Goal: Information Seeking & Learning: Learn about a topic

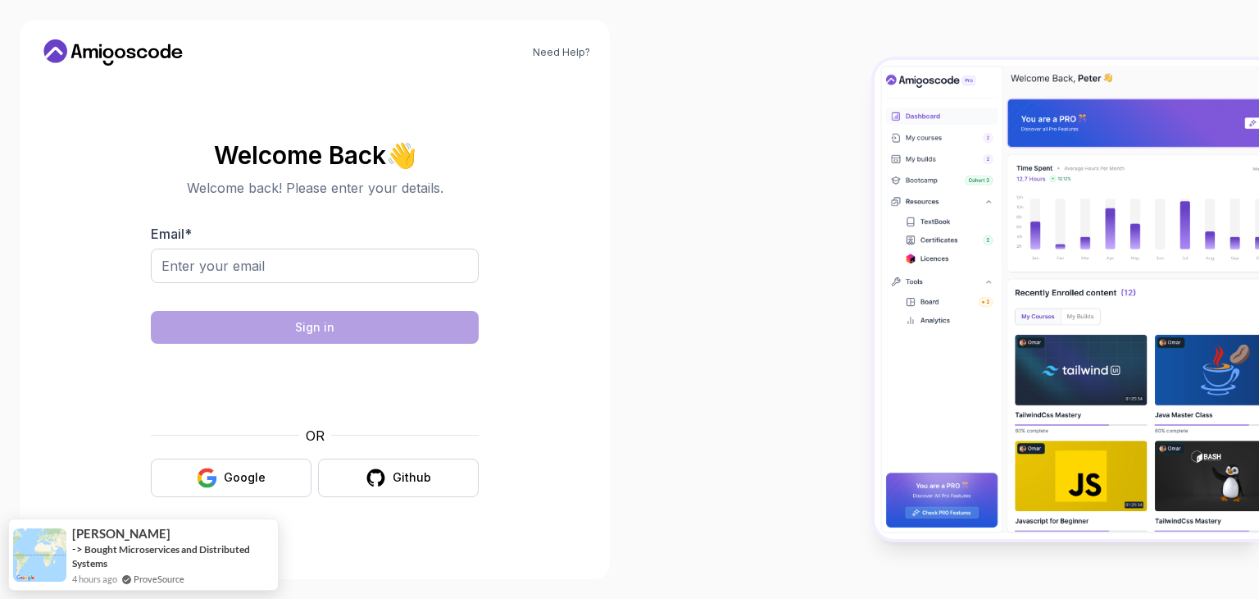
click at [728, 230] on div at bounding box center [945, 299] width 630 height 599
click at [258, 470] on div "Google" at bounding box center [245, 477] width 42 height 16
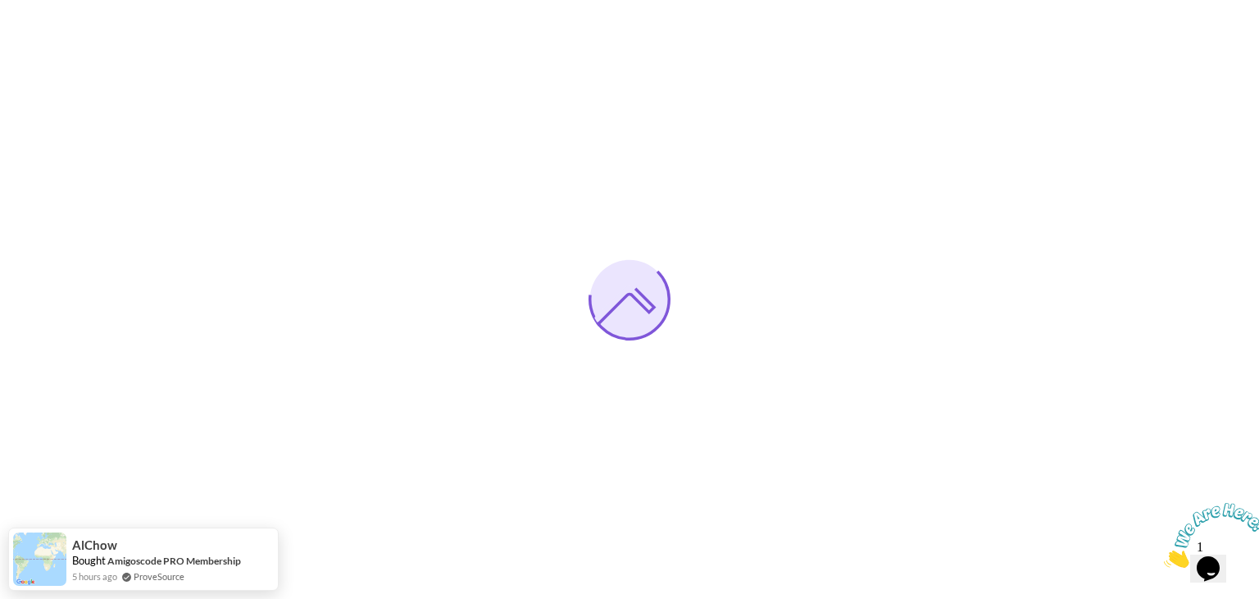
click at [1223, 541] on img at bounding box center [1215, 535] width 102 height 65
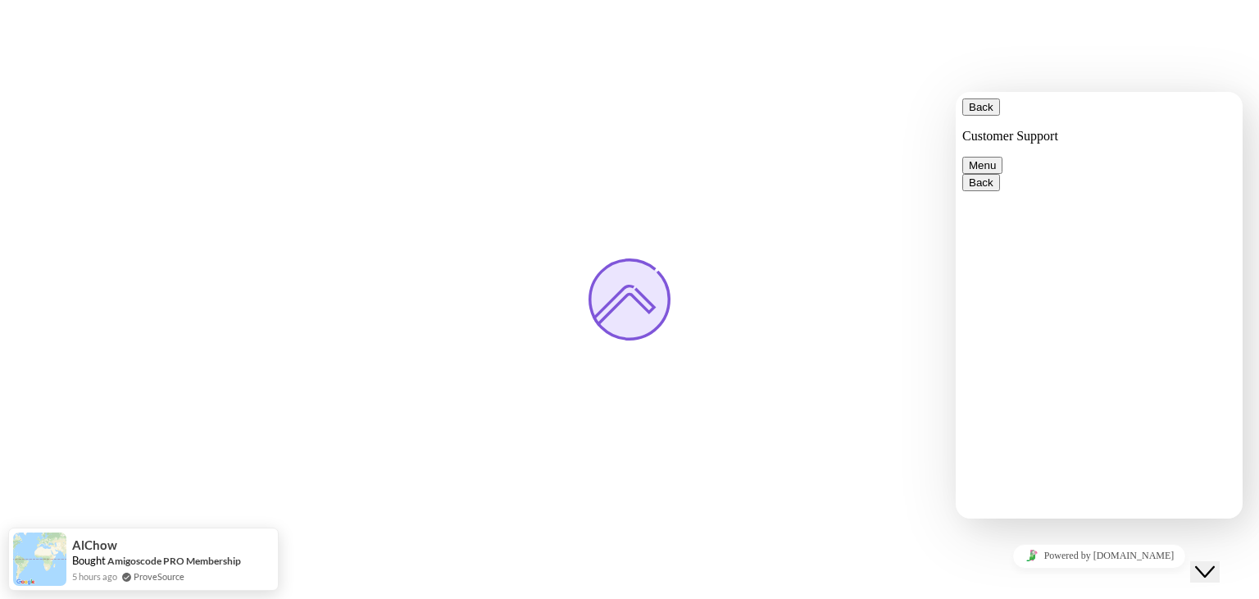
click at [758, 163] on div at bounding box center [629, 299] width 1259 height 599
click at [1208, 566] on icon "Chat widget" at bounding box center [1205, 571] width 20 height 11
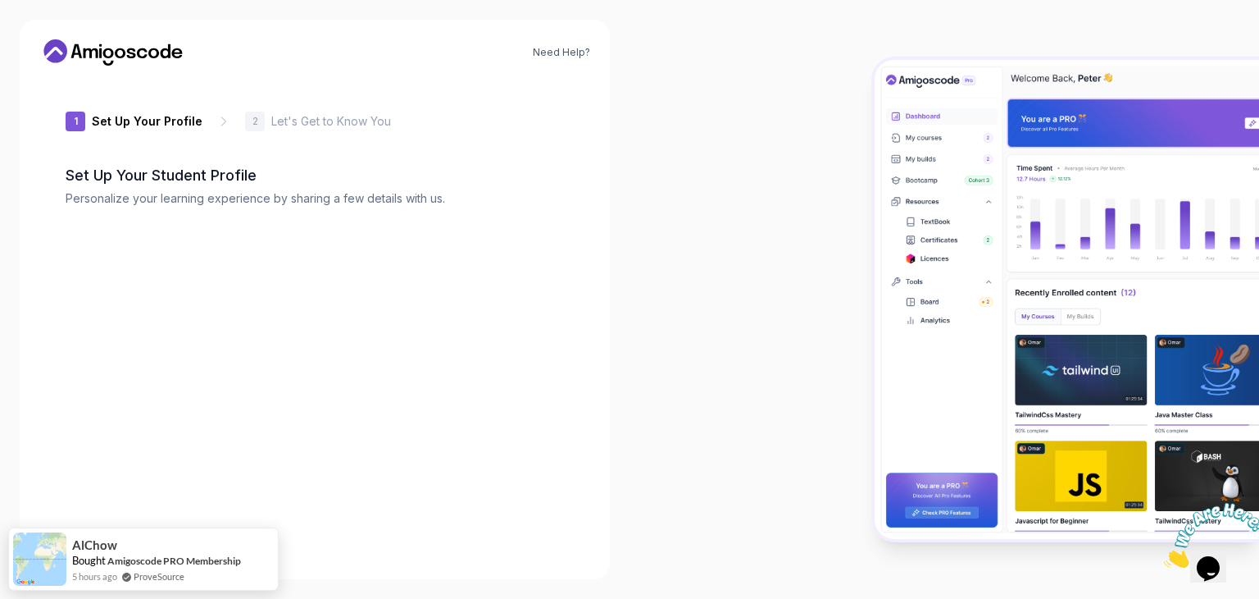
type input "sturdyfalcon73c39"
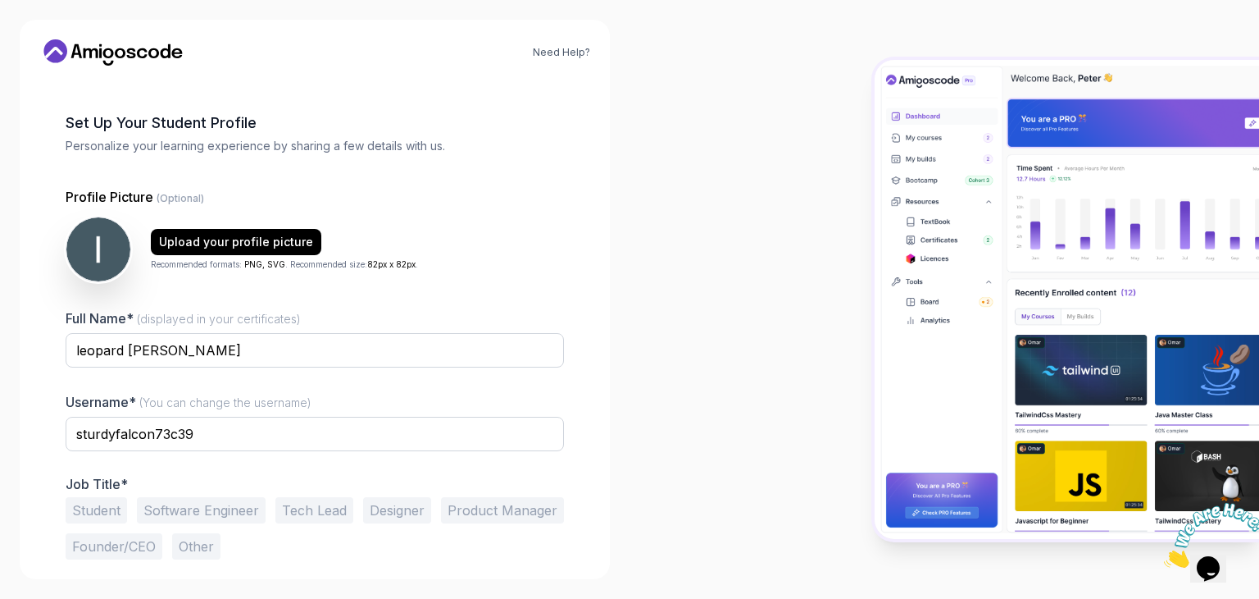
scroll to position [85, 0]
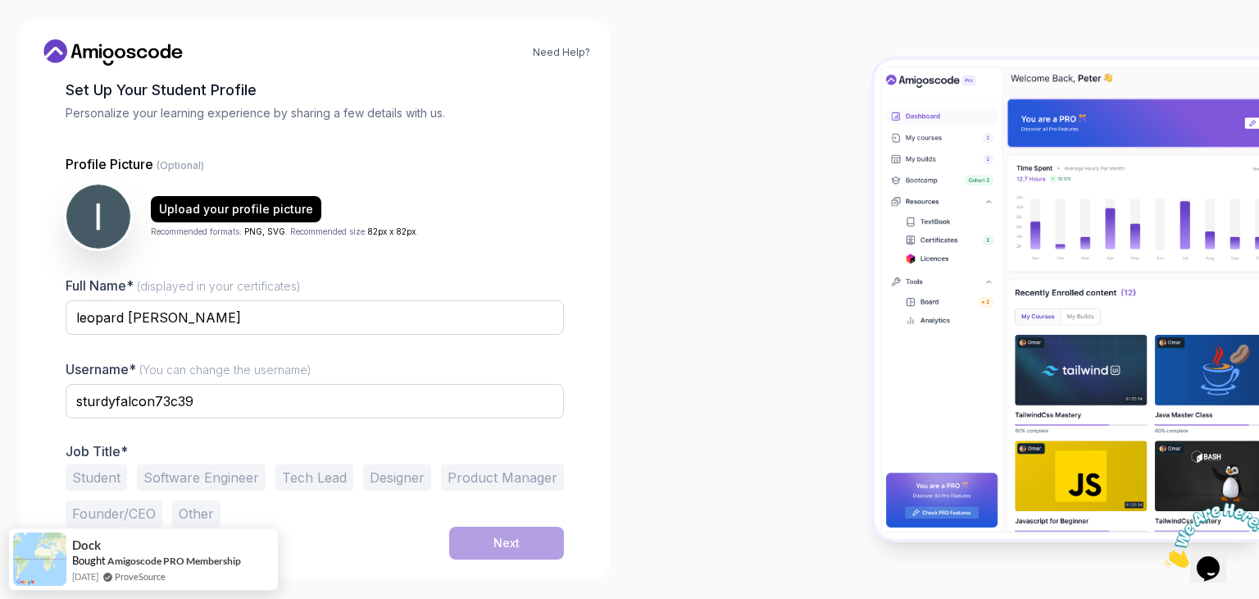
click at [102, 482] on button "Student" at bounding box center [96, 477] width 61 height 26
click at [516, 544] on div "Next" at bounding box center [507, 543] width 26 height 16
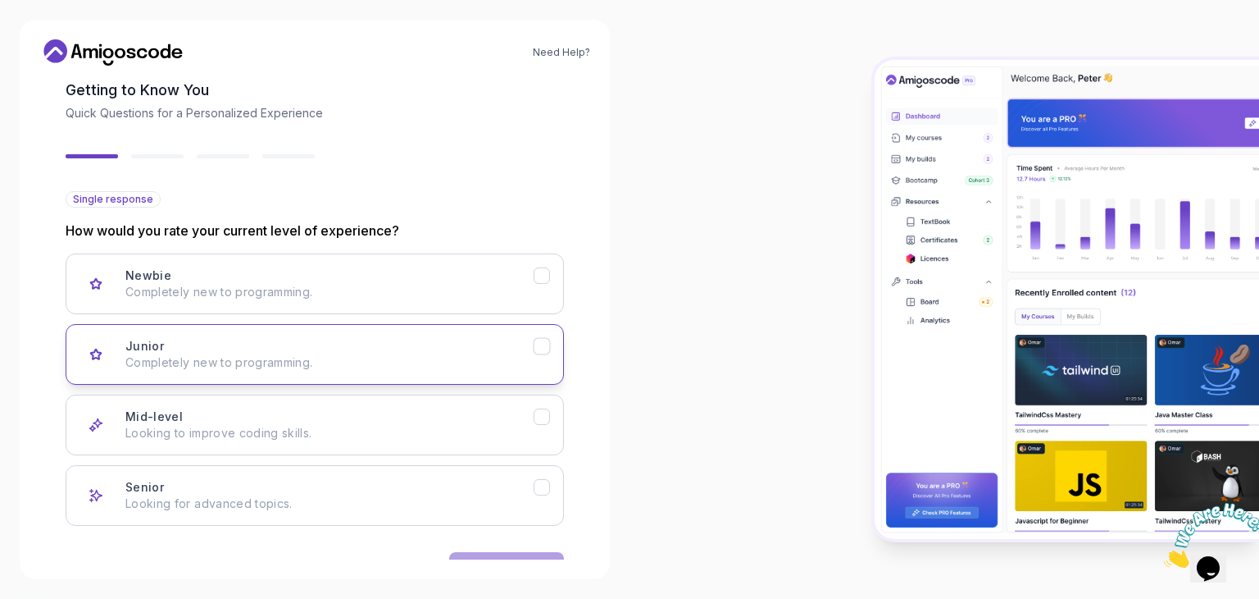
click at [543, 335] on button "Junior Completely new to programming." at bounding box center [315, 354] width 499 height 61
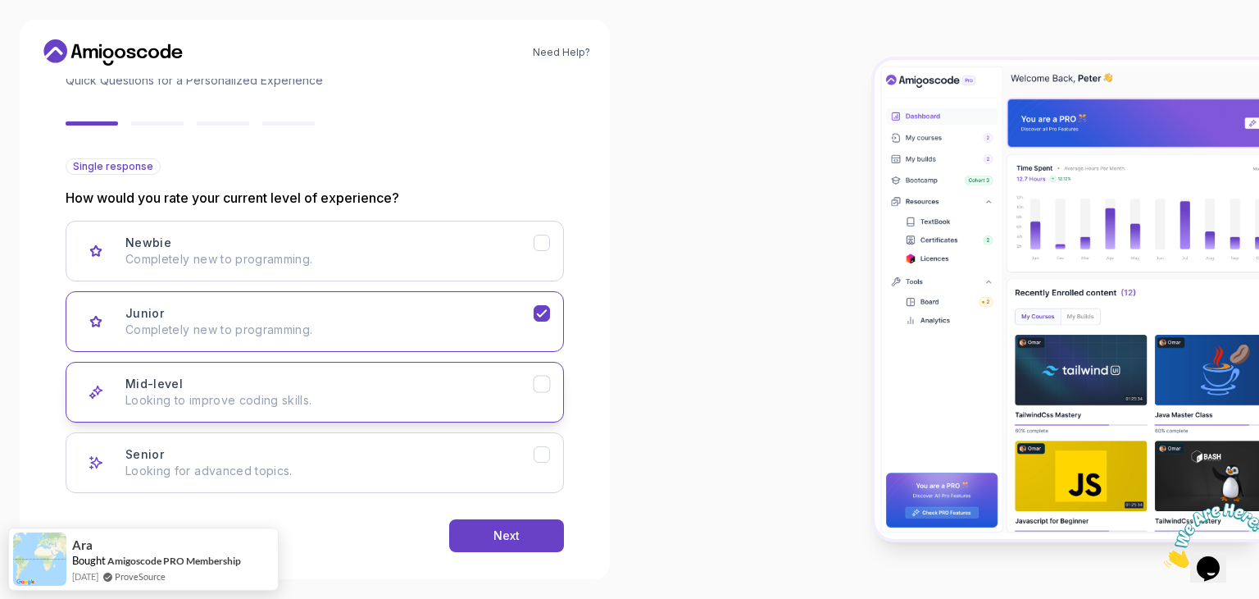
scroll to position [135, 0]
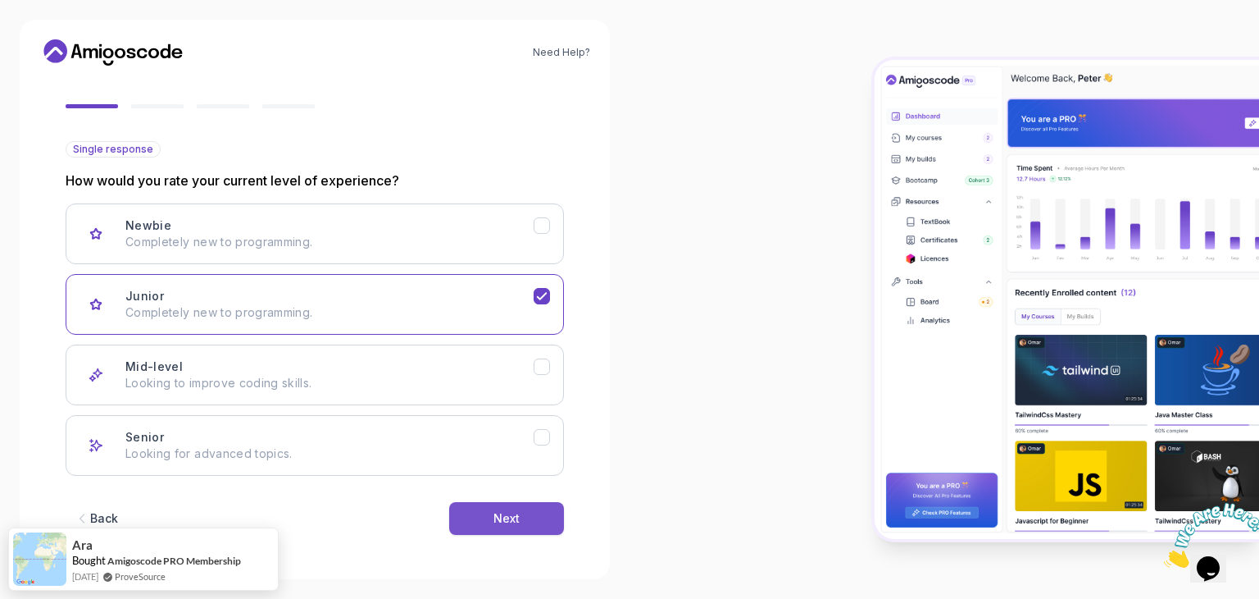
click at [502, 506] on button "Next" at bounding box center [506, 518] width 115 height 33
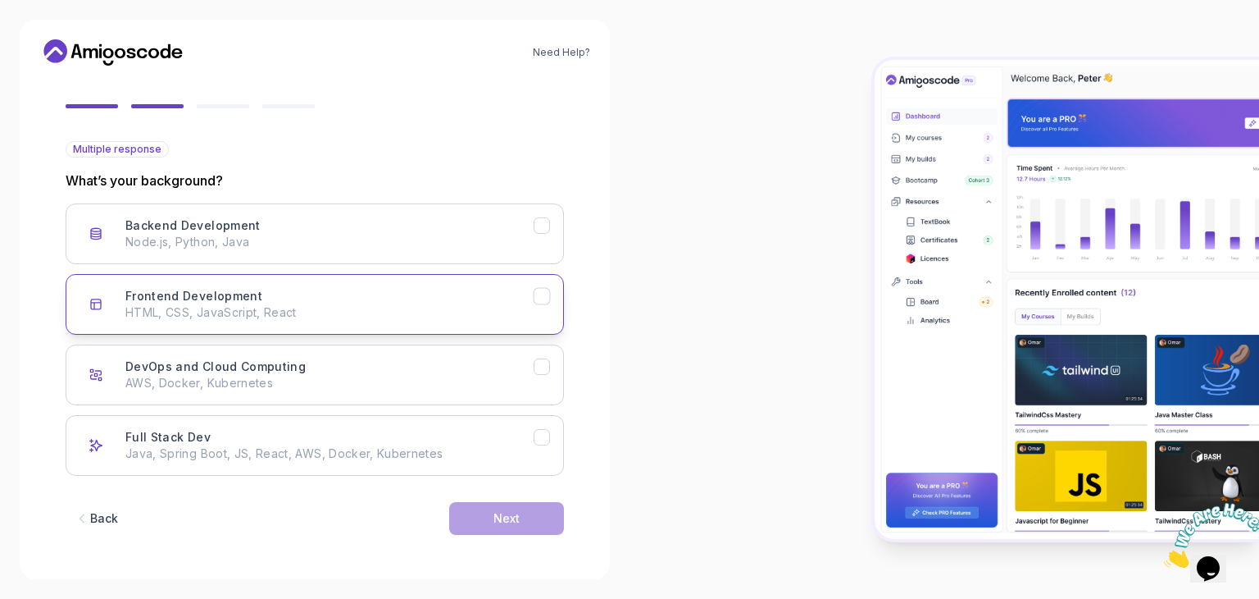
click at [547, 304] on button "Frontend Development HTML, CSS, JavaScript, React" at bounding box center [315, 304] width 499 height 61
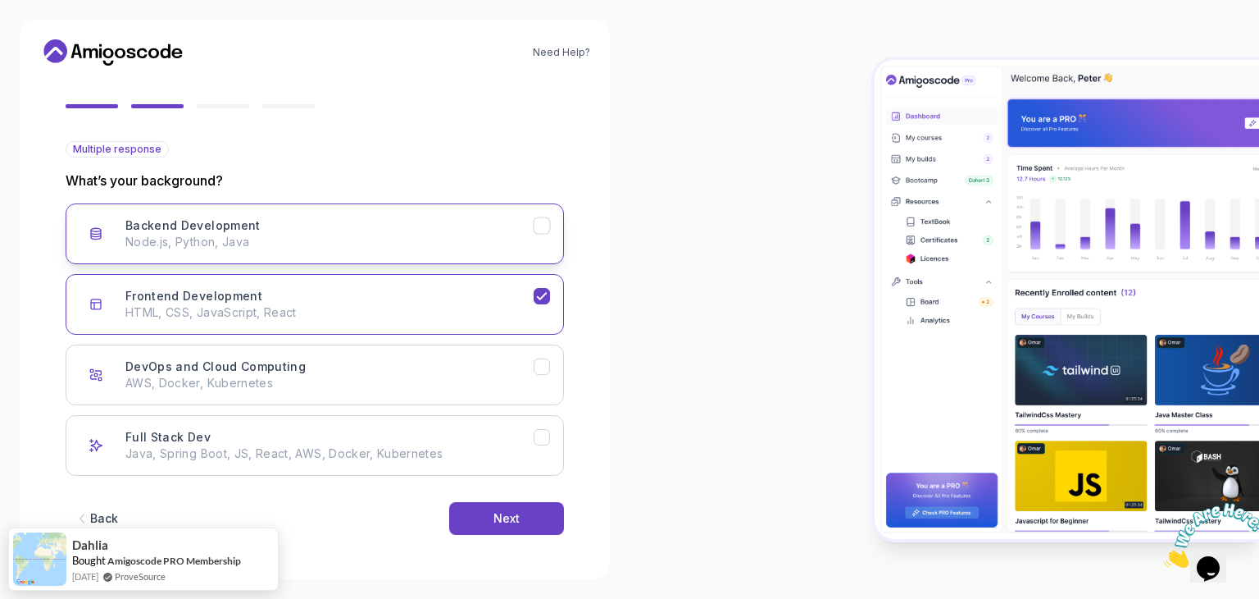
click at [543, 223] on icon "Backend Development" at bounding box center [543, 226] width 16 height 16
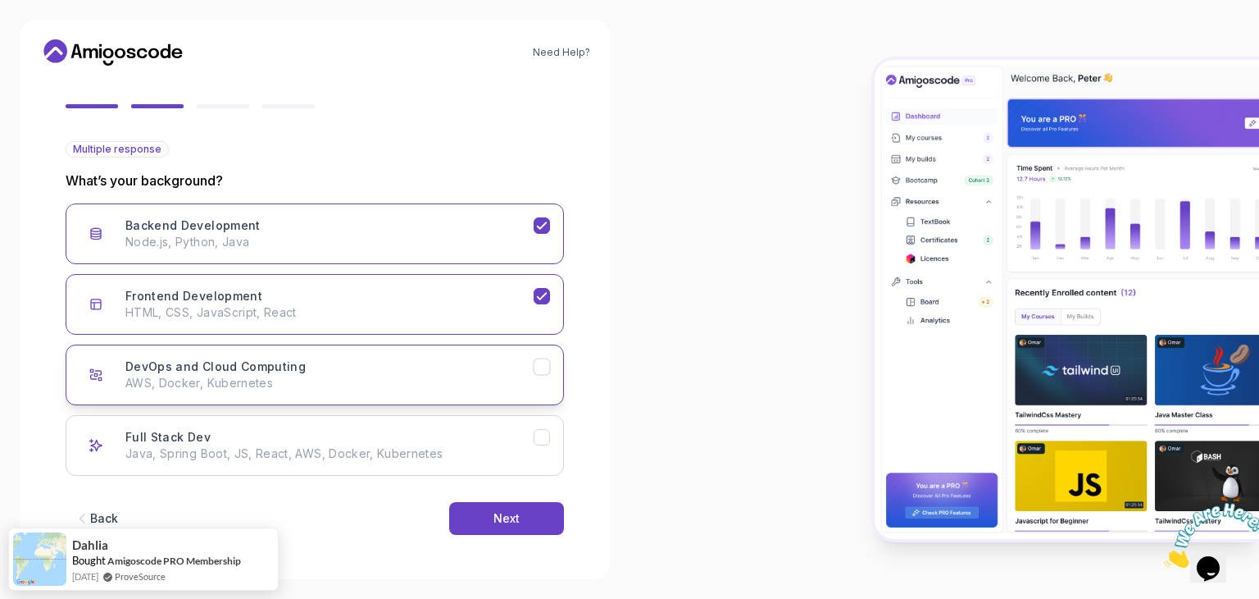
click at [542, 362] on icon "DevOps and Cloud Computing" at bounding box center [543, 367] width 16 height 16
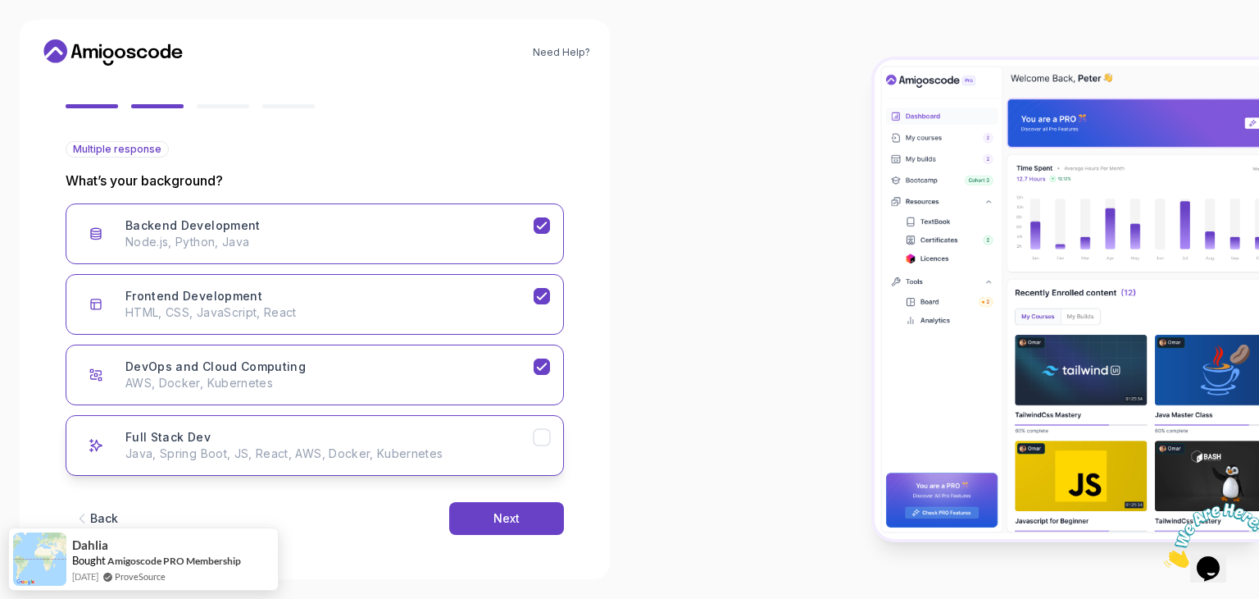
click at [545, 443] on icon "Full Stack Dev" at bounding box center [543, 438] width 16 height 16
click at [526, 510] on button "Next" at bounding box center [506, 518] width 115 height 33
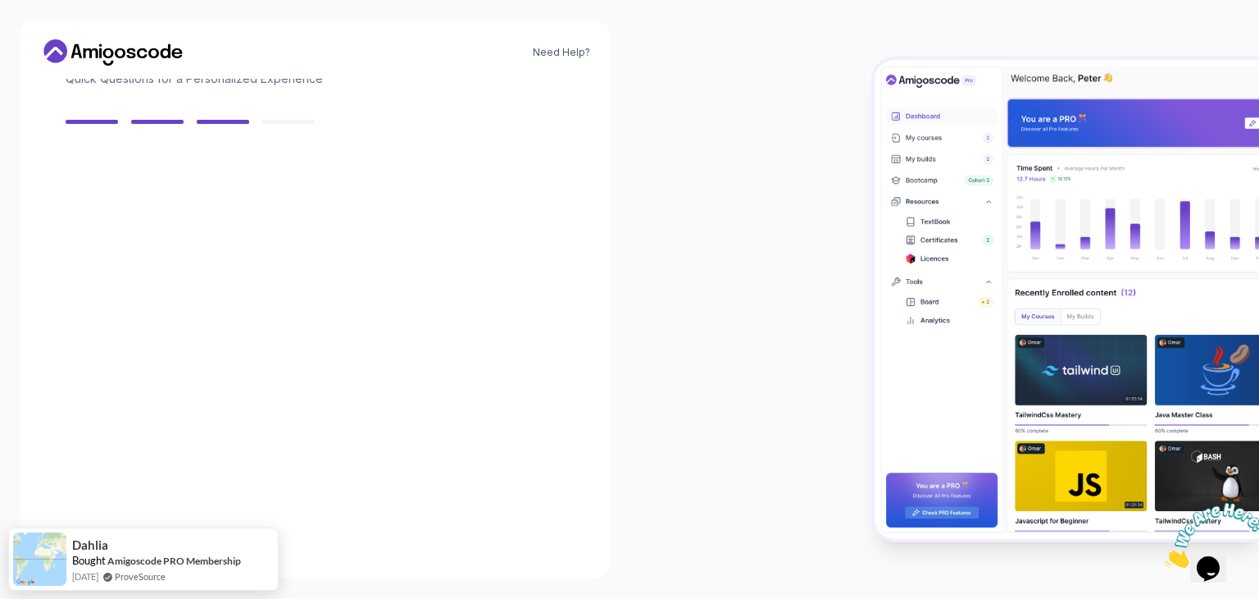
scroll to position [117, 0]
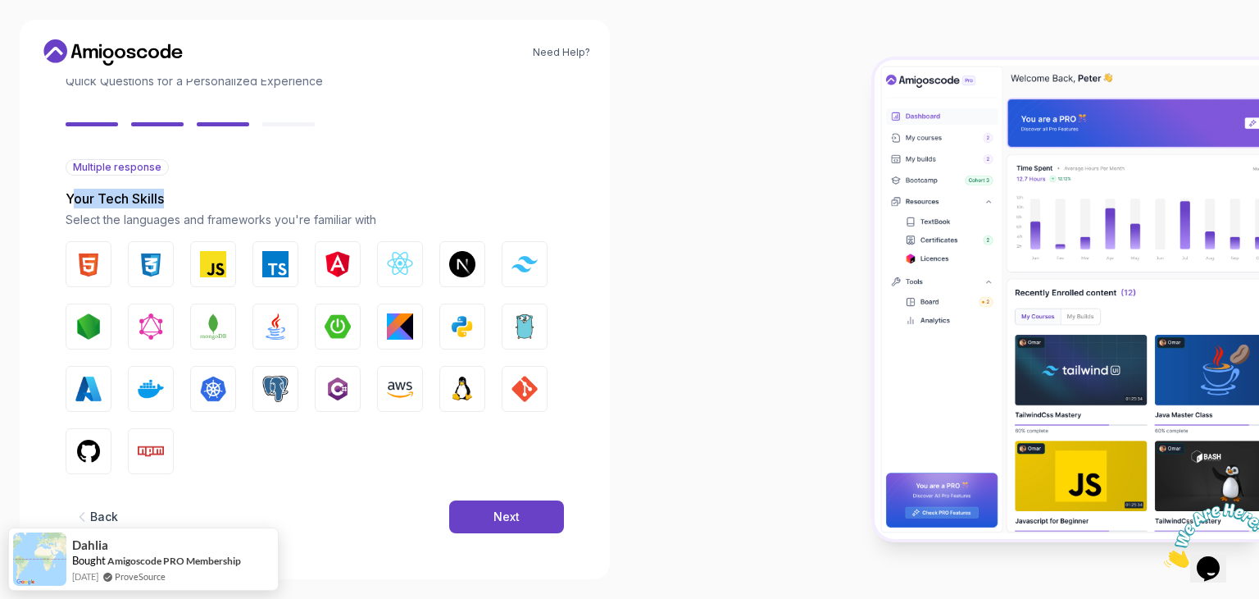
drag, startPoint x: 122, startPoint y: 198, endPoint x: 170, endPoint y: 195, distance: 47.6
click at [170, 195] on p "Your Tech Skills" at bounding box center [315, 199] width 499 height 20
click at [248, 189] on p "Your Tech Skills" at bounding box center [315, 199] width 499 height 20
click at [101, 272] on img "button" at bounding box center [88, 264] width 26 height 26
click at [139, 269] on img "button" at bounding box center [151, 264] width 26 height 26
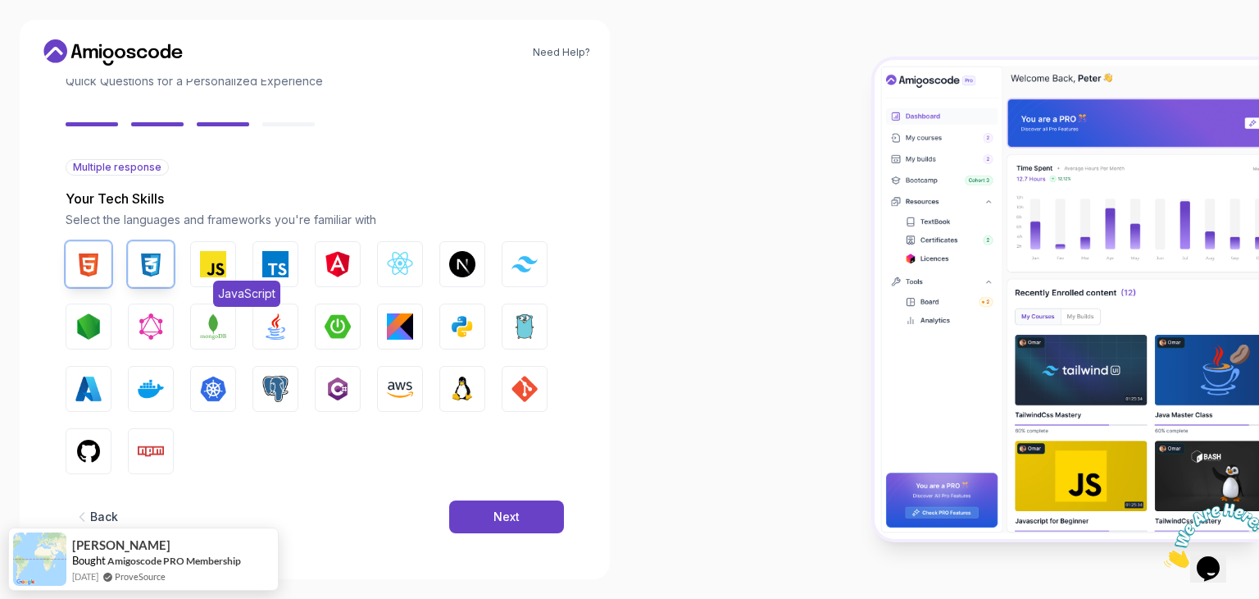
click at [213, 270] on img "button" at bounding box center [213, 264] width 26 height 26
click at [273, 270] on img "button" at bounding box center [275, 264] width 26 height 26
click at [341, 272] on img "button" at bounding box center [338, 264] width 26 height 26
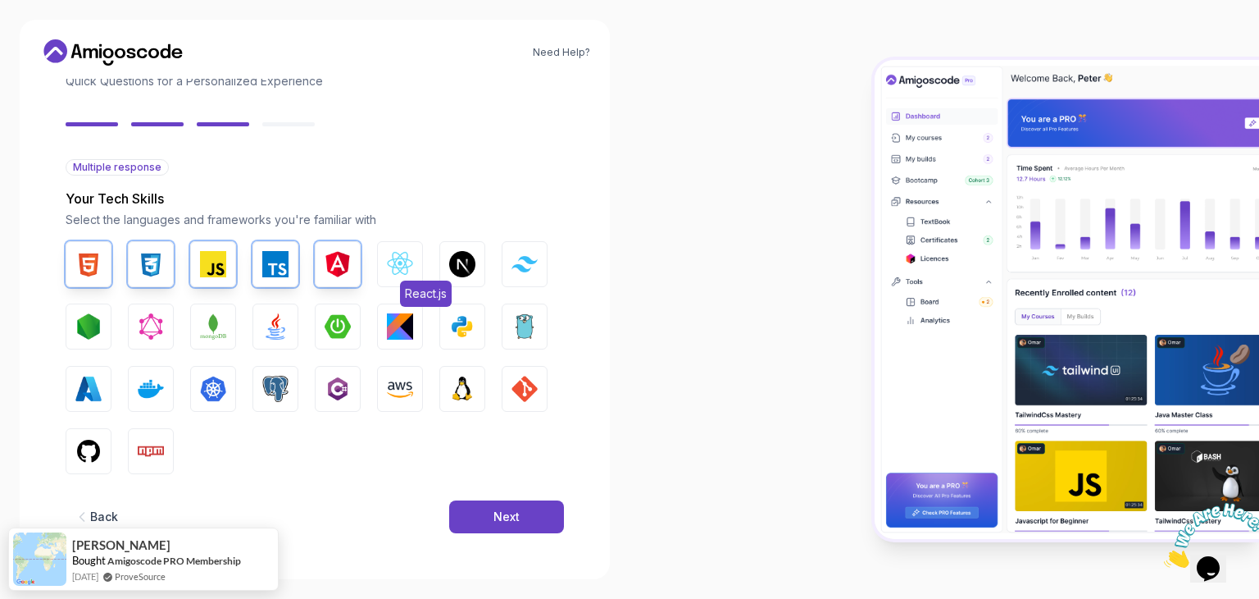
click at [395, 270] on img "button" at bounding box center [400, 264] width 26 height 26
click at [468, 267] on img "button" at bounding box center [462, 264] width 26 height 26
click at [505, 272] on button "Tailwind CSS" at bounding box center [525, 264] width 46 height 46
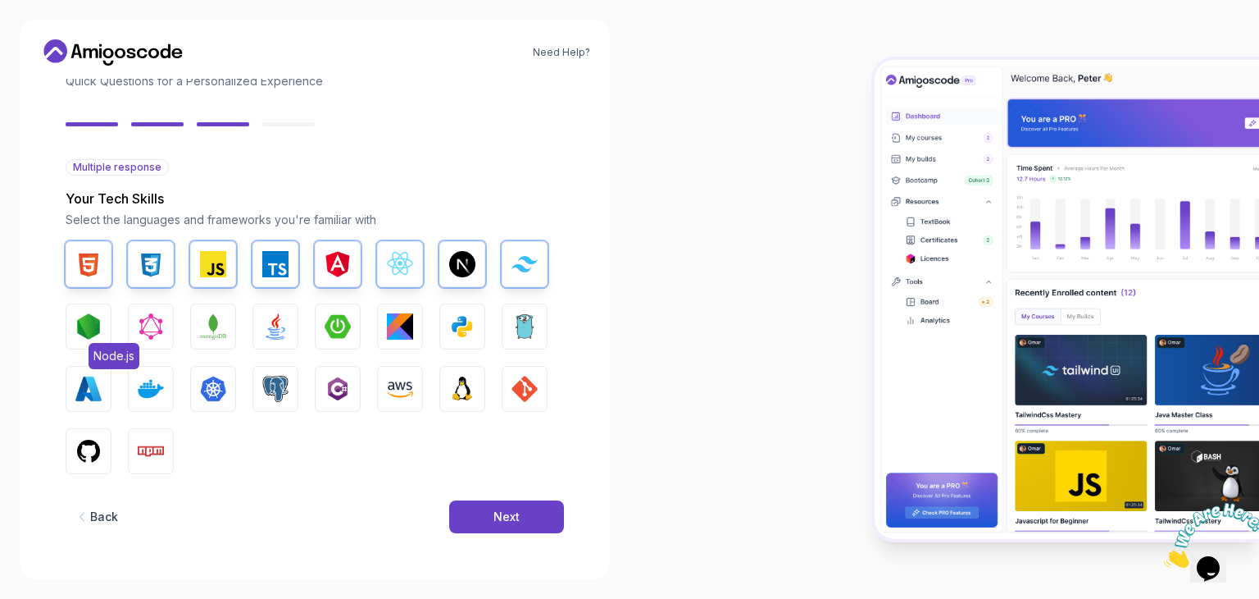
click at [93, 324] on img "button" at bounding box center [88, 326] width 26 height 26
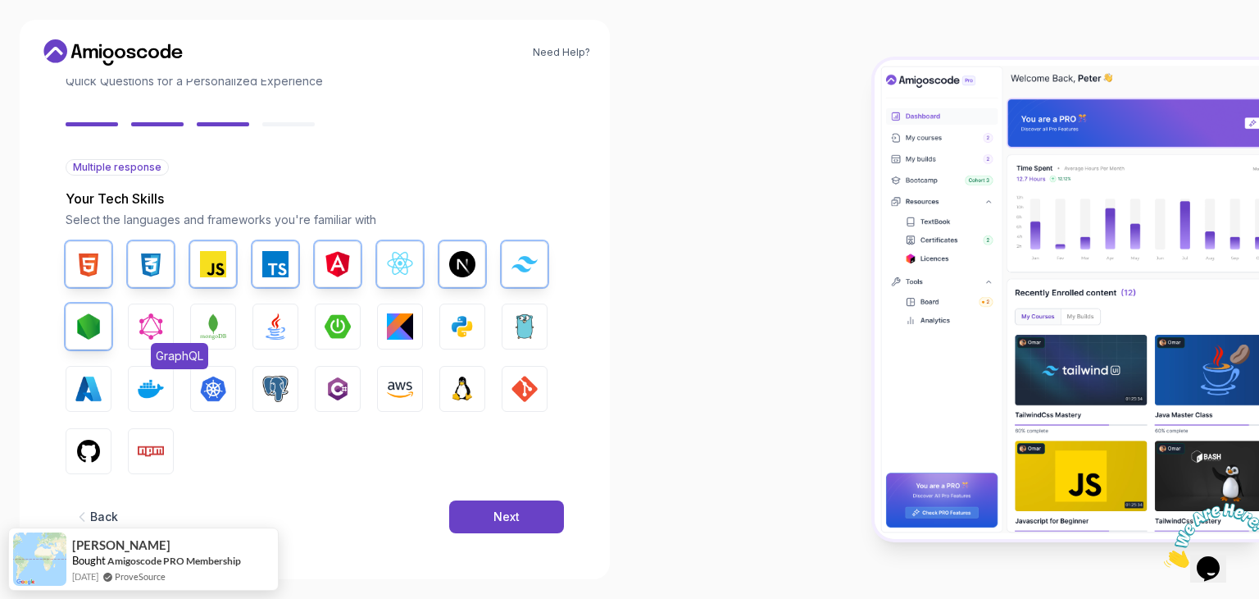
click at [156, 320] on img "button" at bounding box center [151, 326] width 26 height 26
click at [254, 318] on button "Java" at bounding box center [276, 326] width 46 height 46
click at [223, 319] on img "button" at bounding box center [213, 326] width 26 height 26
click at [313, 316] on div "HTML CSS JavaScript TypeScript Angular React.js Next.js Tailwind CSS Node.js Gr…" at bounding box center [315, 357] width 499 height 233
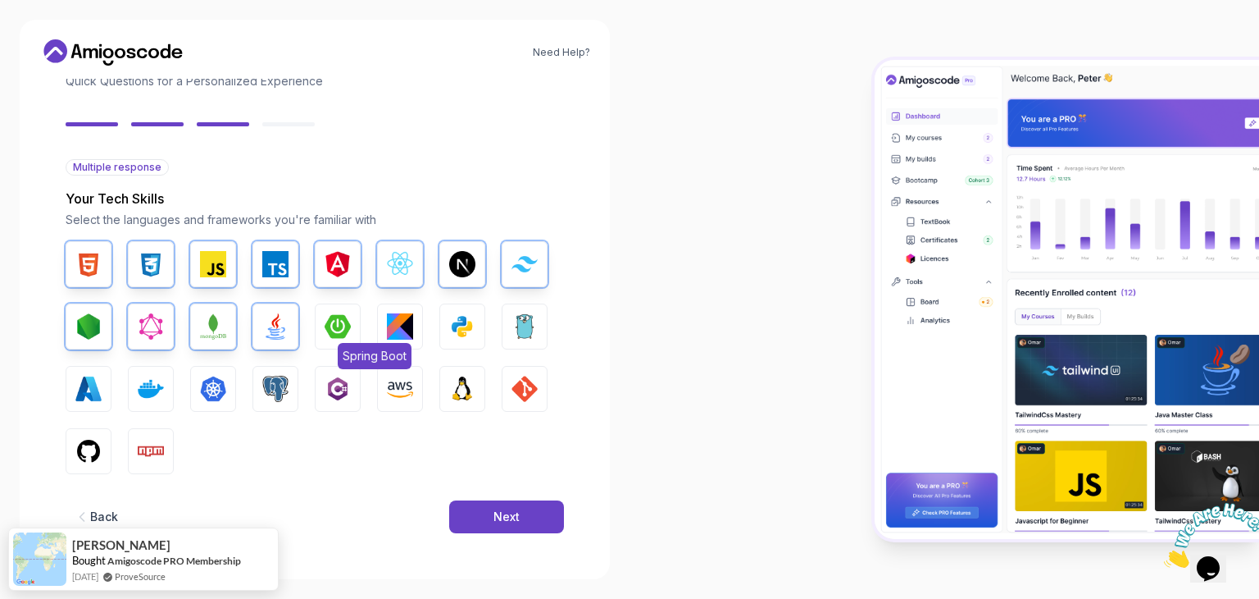
click at [330, 317] on img "button" at bounding box center [338, 326] width 26 height 26
click at [467, 335] on img "button" at bounding box center [462, 326] width 26 height 26
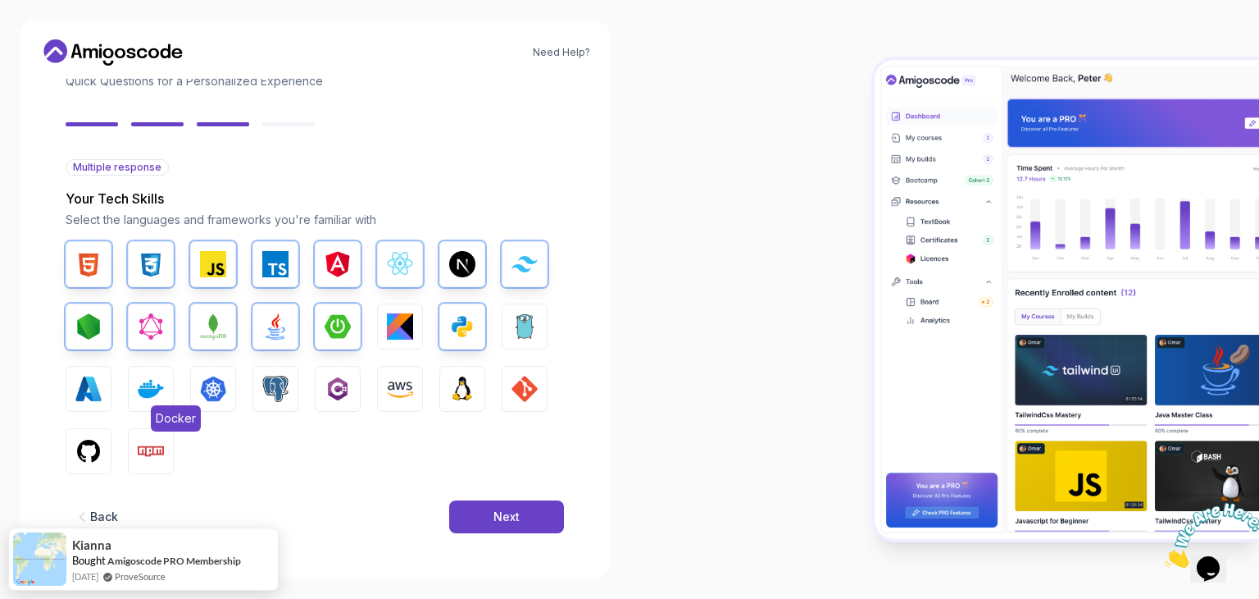
click at [151, 383] on img "button" at bounding box center [151, 389] width 26 height 26
click at [220, 381] on img "button" at bounding box center [213, 389] width 26 height 26
click at [265, 384] on img "button" at bounding box center [275, 389] width 26 height 26
click at [321, 385] on button "C#" at bounding box center [338, 389] width 46 height 46
click at [481, 385] on button "Linux" at bounding box center [462, 389] width 46 height 46
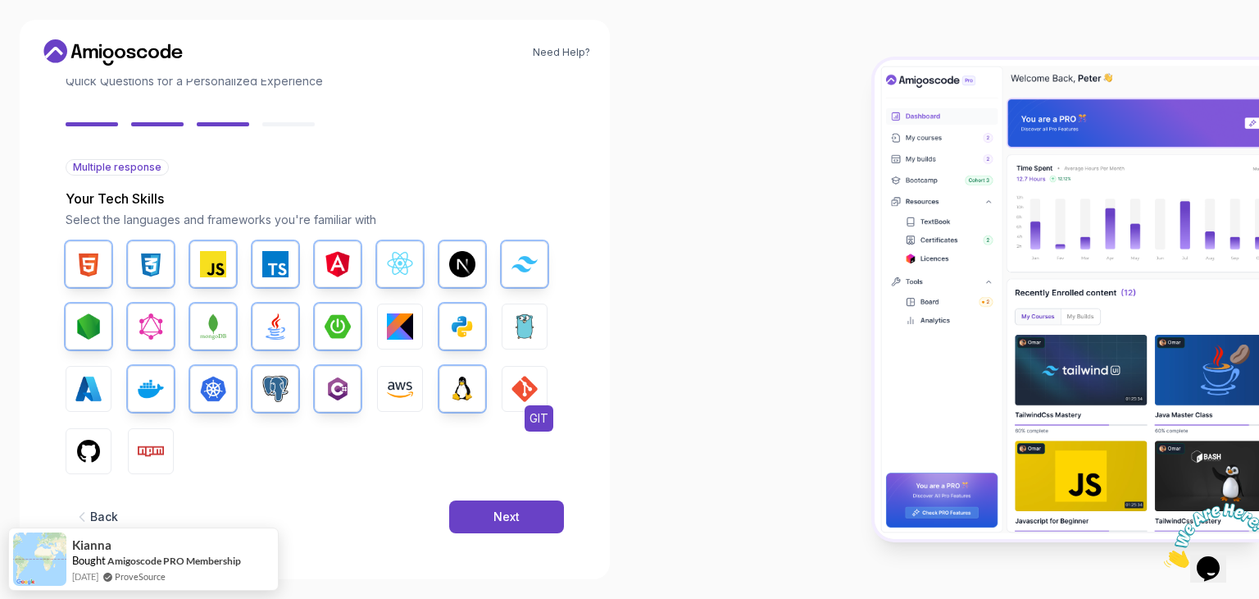
click at [528, 388] on img "button" at bounding box center [525, 389] width 26 height 26
click at [95, 441] on img "button" at bounding box center [88, 451] width 26 height 26
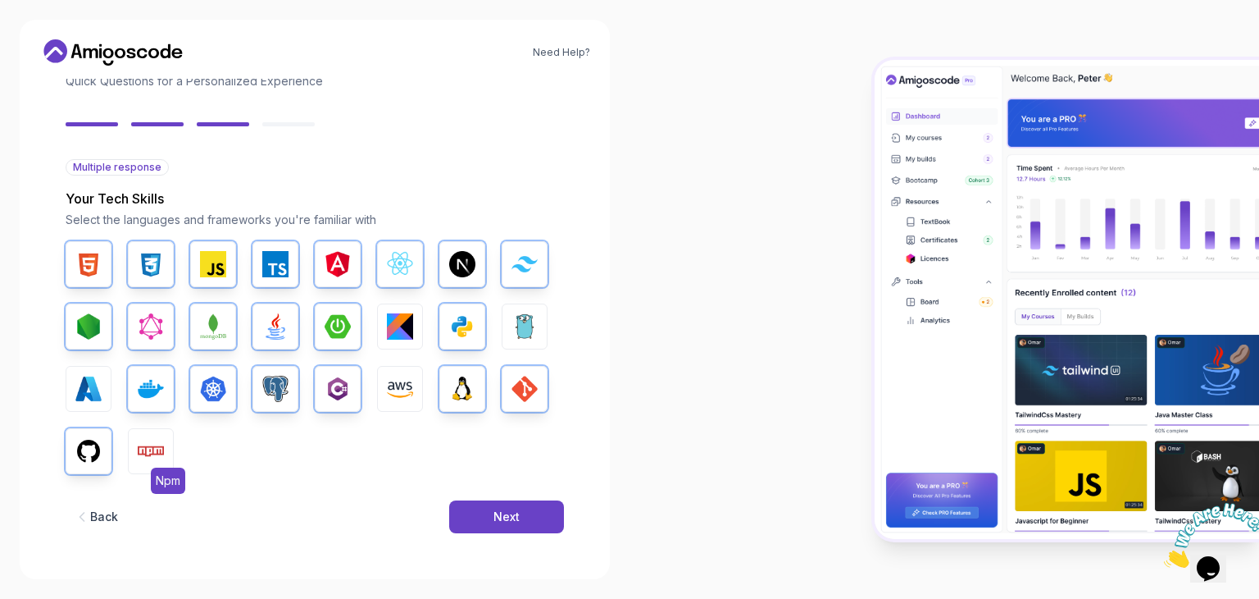
click at [143, 444] on img "button" at bounding box center [151, 451] width 26 height 26
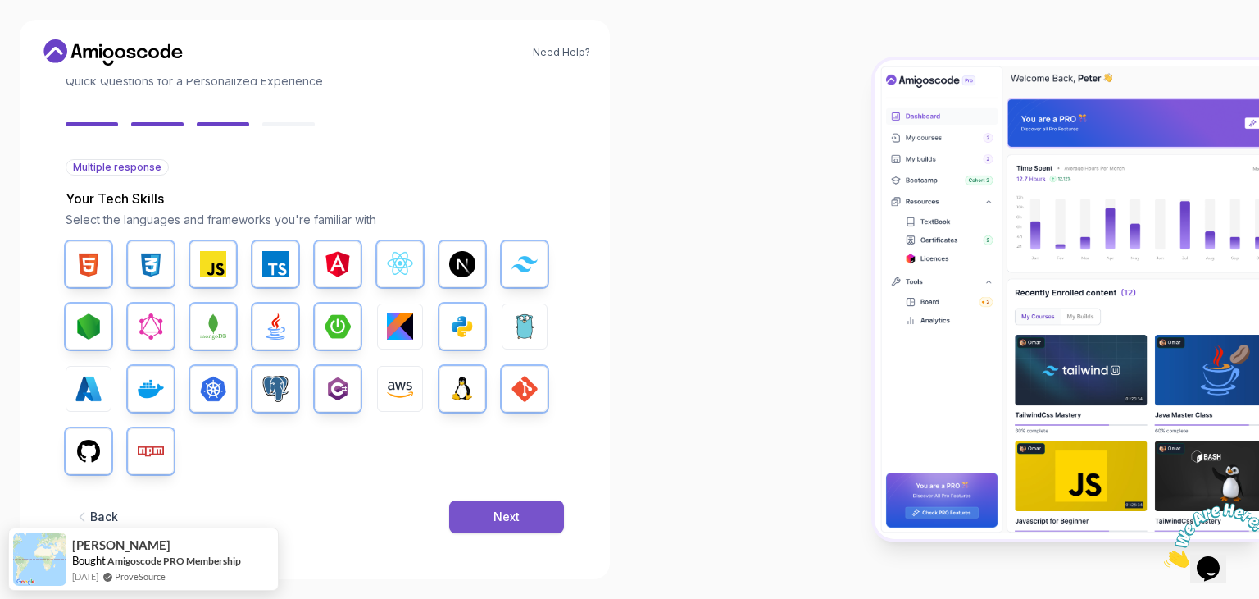
click at [515, 516] on div "Next" at bounding box center [507, 516] width 26 height 16
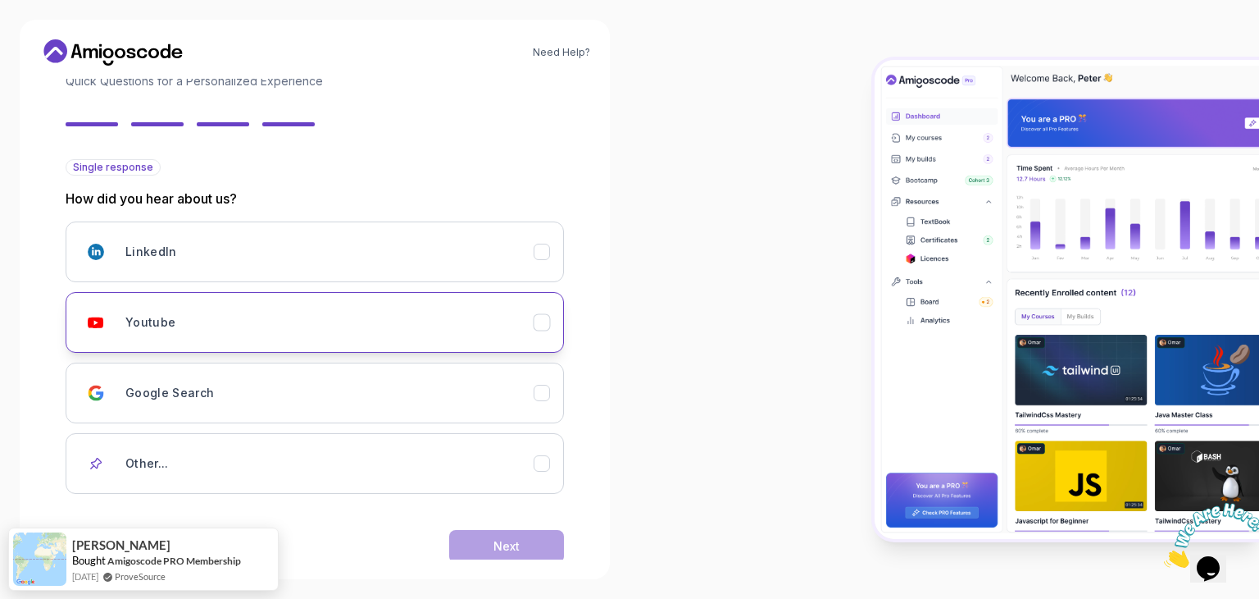
click at [344, 319] on div "Youtube" at bounding box center [329, 322] width 408 height 33
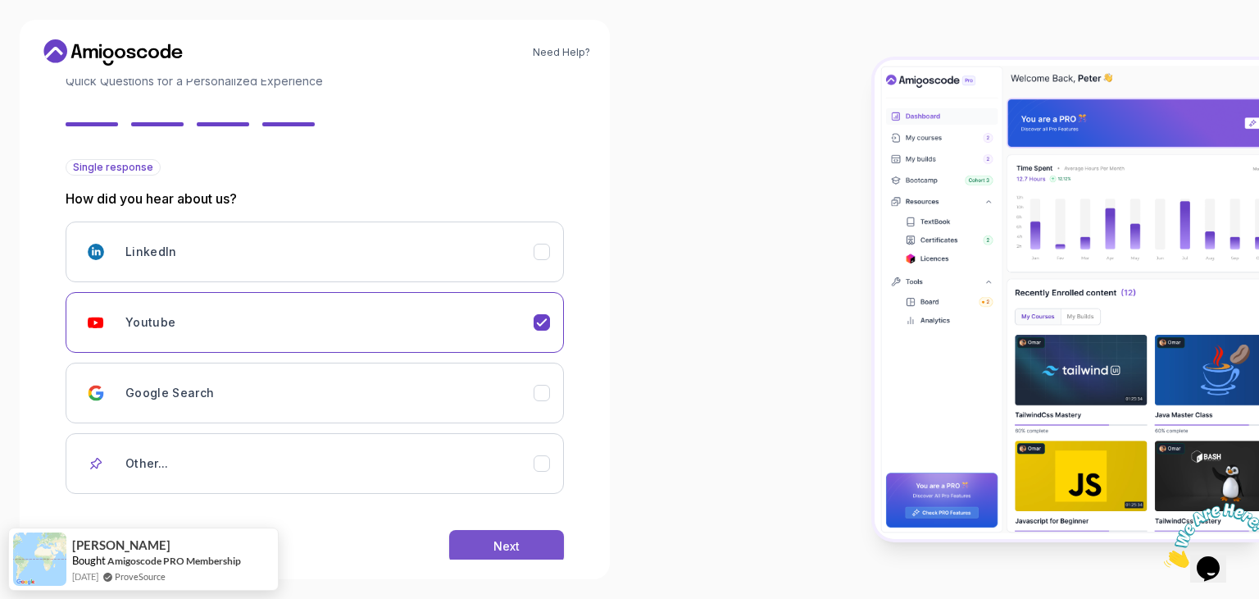
click at [490, 536] on button "Next" at bounding box center [506, 546] width 115 height 33
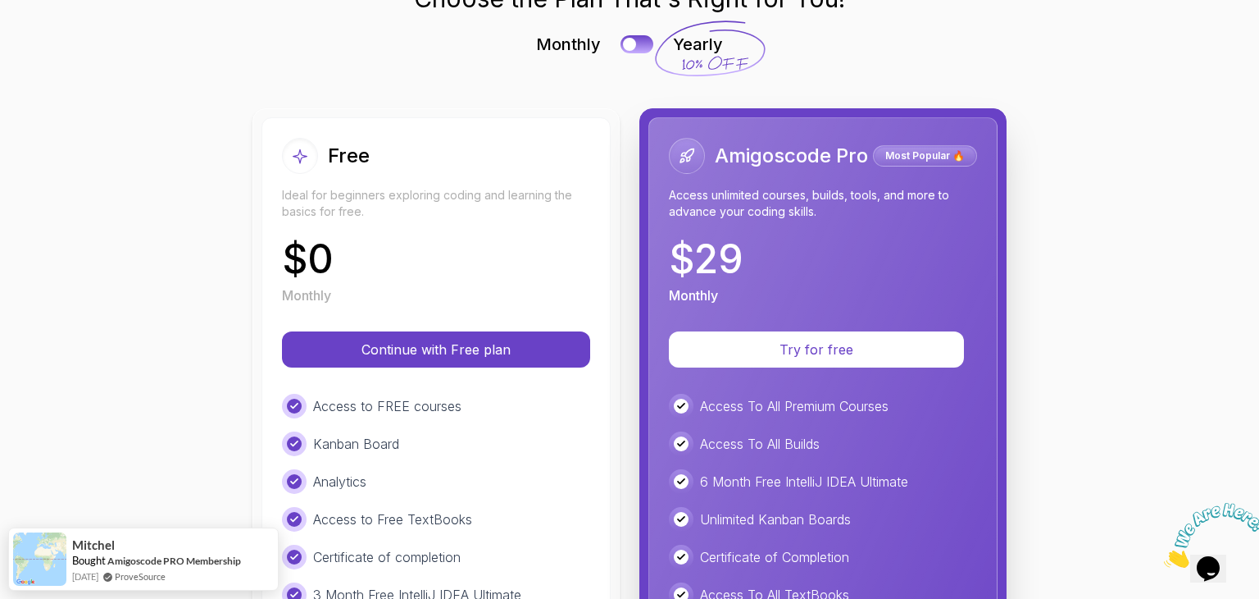
scroll to position [0, 0]
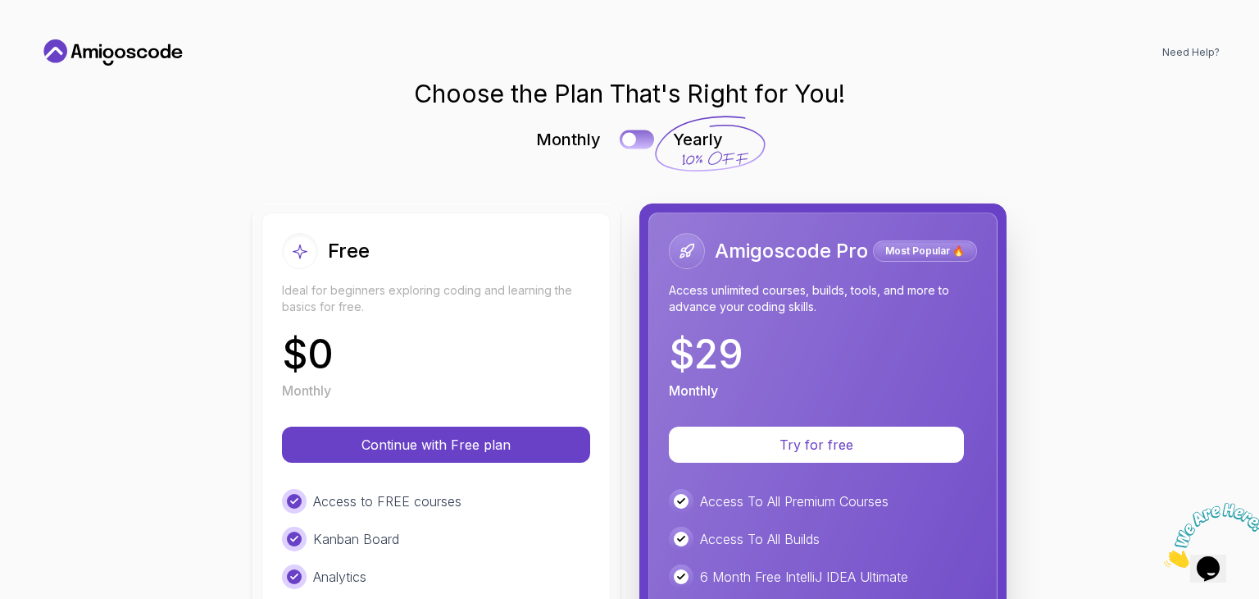
click at [632, 135] on button at bounding box center [637, 139] width 34 height 19
click at [638, 136] on div at bounding box center [645, 140] width 14 height 14
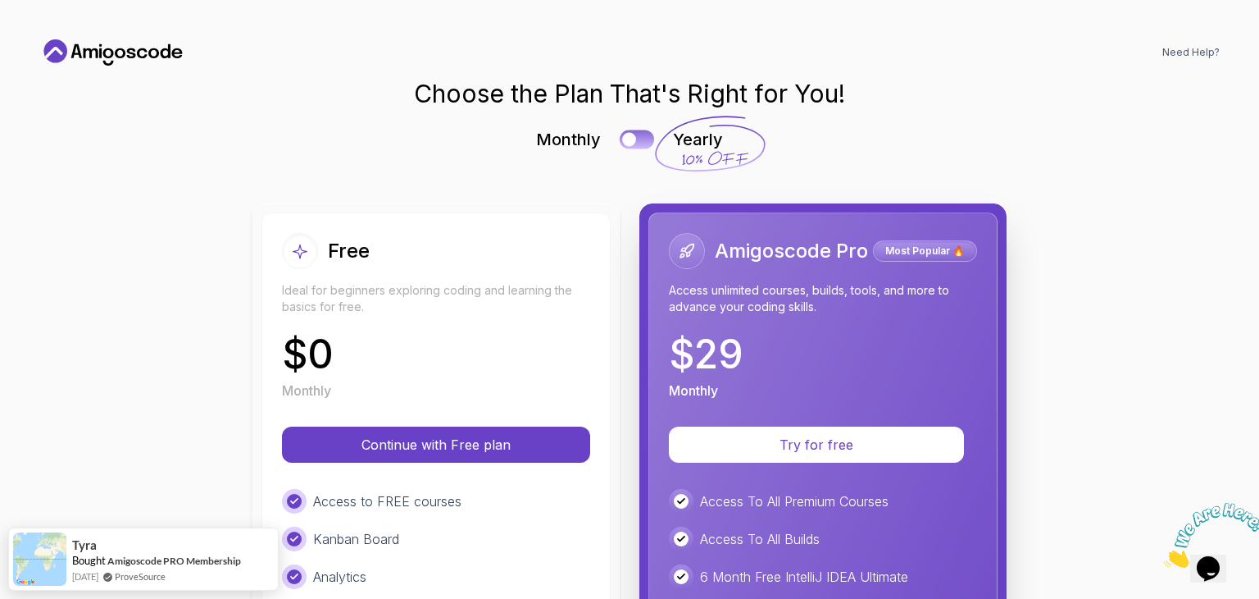
click at [632, 136] on button at bounding box center [637, 139] width 34 height 19
click at [638, 136] on div at bounding box center [645, 140] width 14 height 14
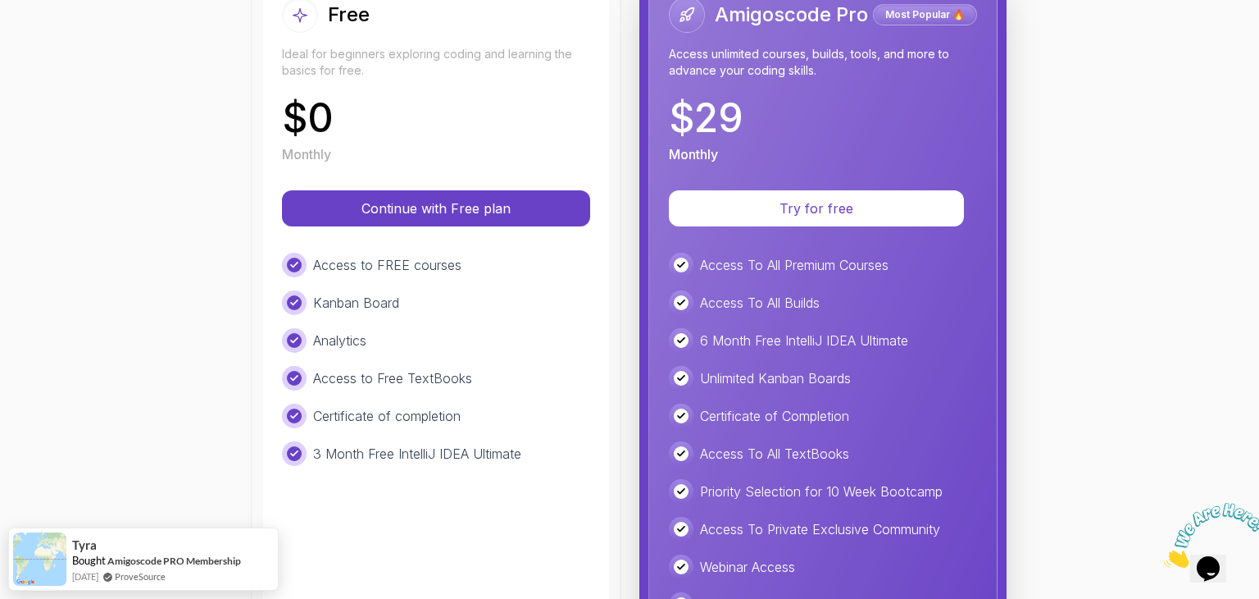
scroll to position [246, 0]
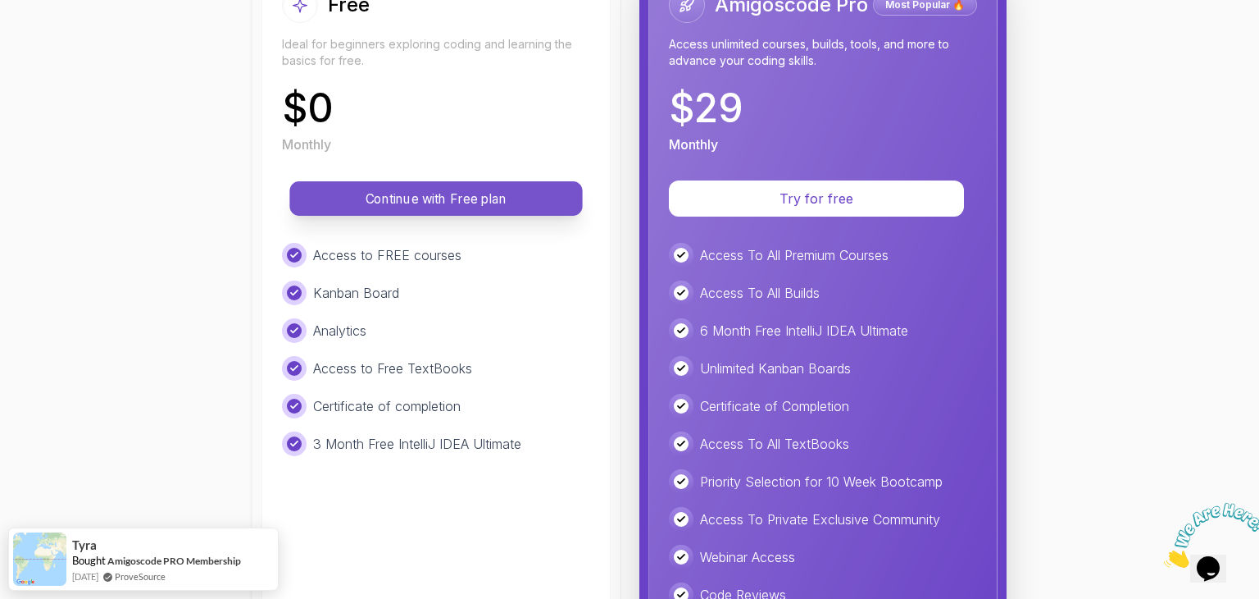
click at [471, 211] on button "Continue with Free plan" at bounding box center [435, 198] width 293 height 34
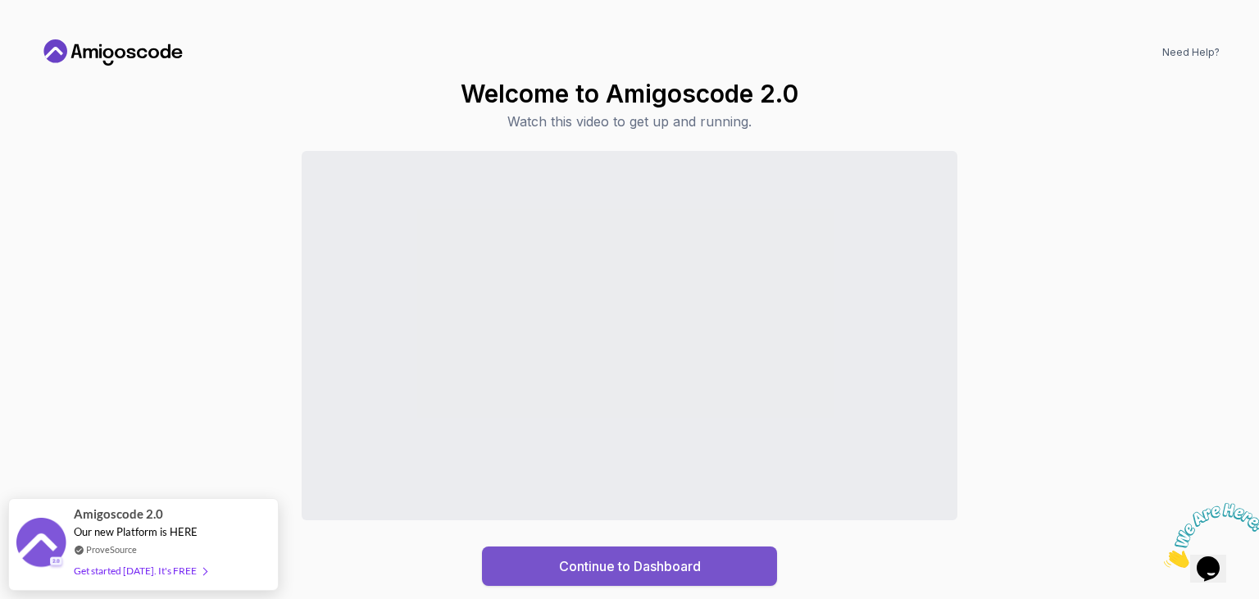
click at [606, 564] on div "Continue to Dashboard" at bounding box center [630, 566] width 142 height 20
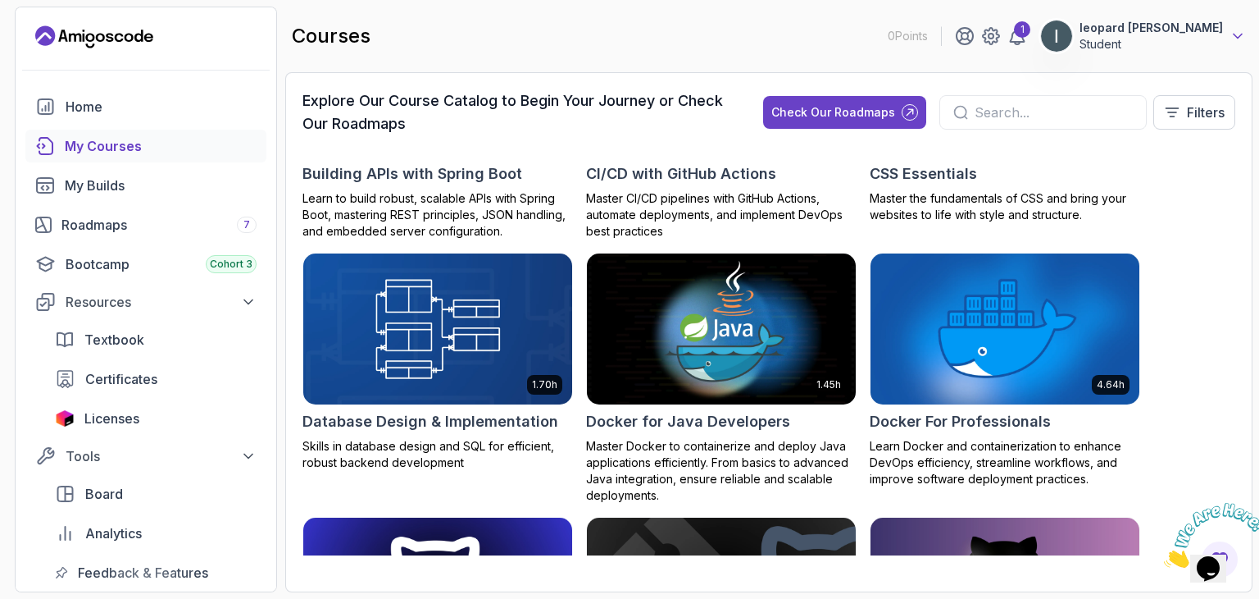
click at [1240, 33] on icon at bounding box center [1238, 36] width 16 height 16
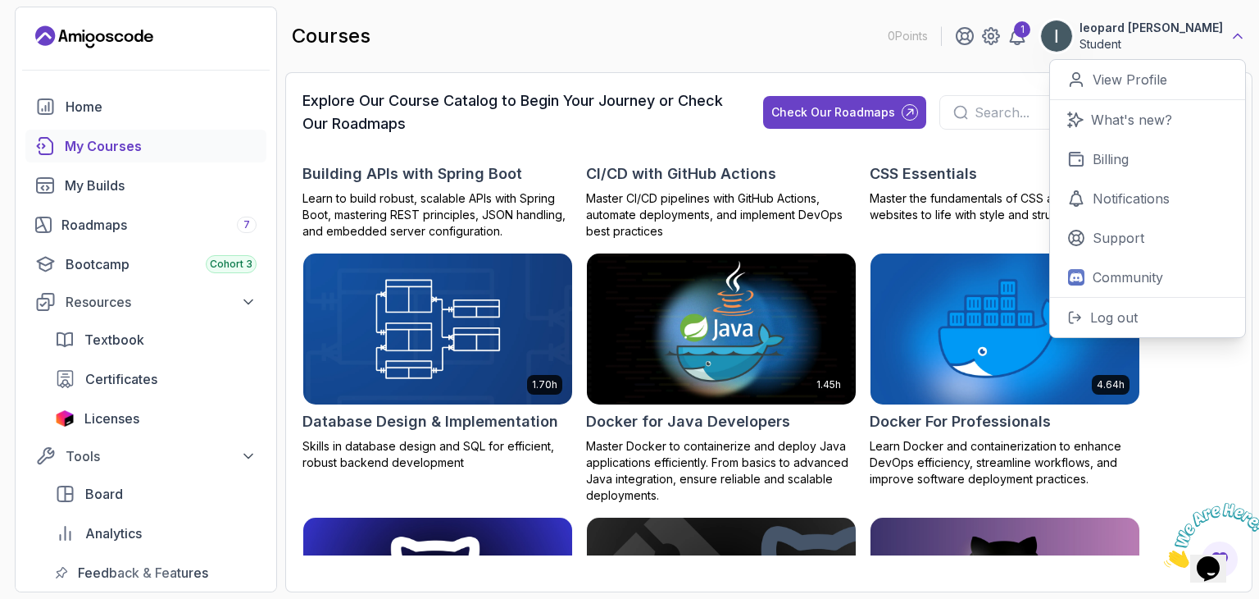
click at [1240, 33] on icon at bounding box center [1238, 36] width 16 height 16
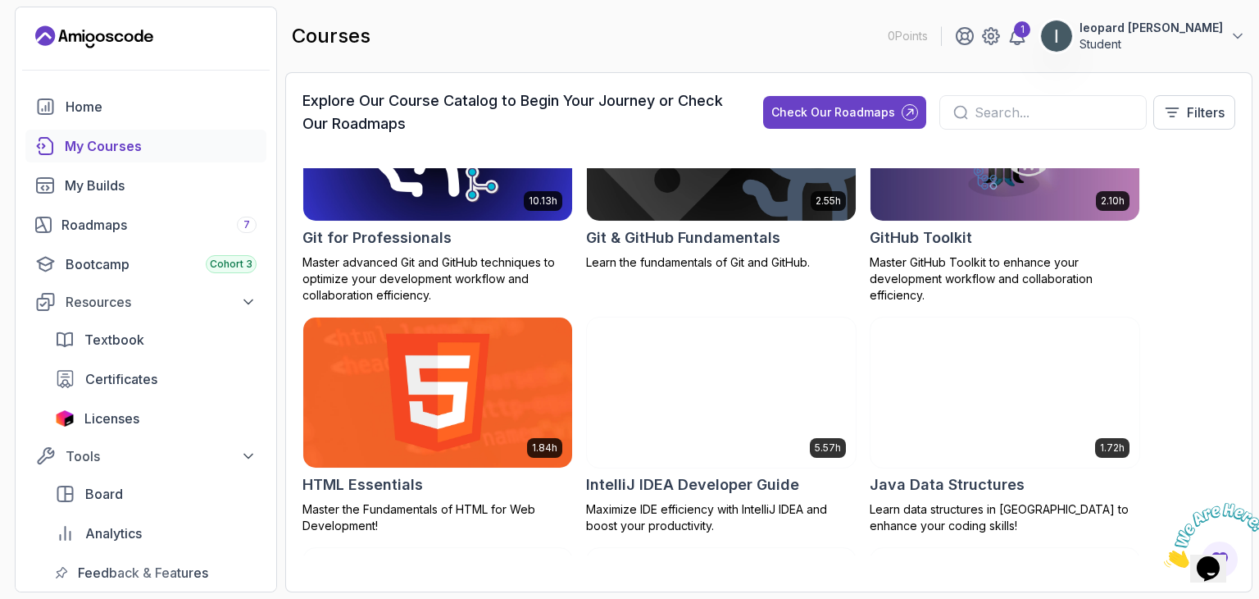
scroll to position [866, 0]
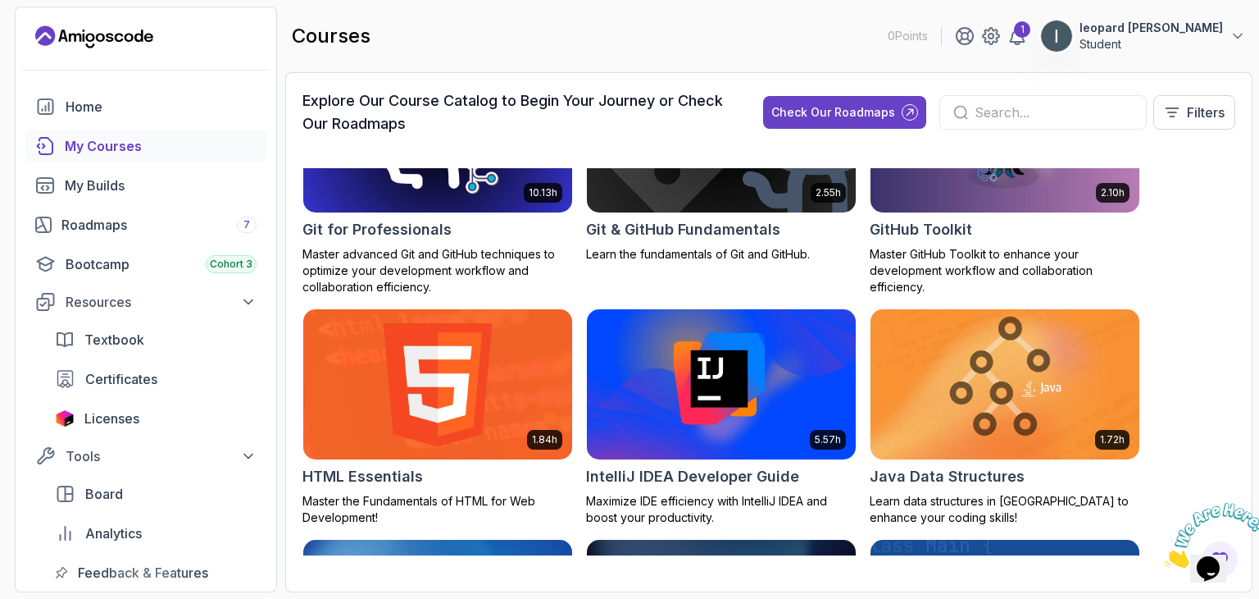
click at [422, 389] on img at bounding box center [438, 384] width 282 height 158
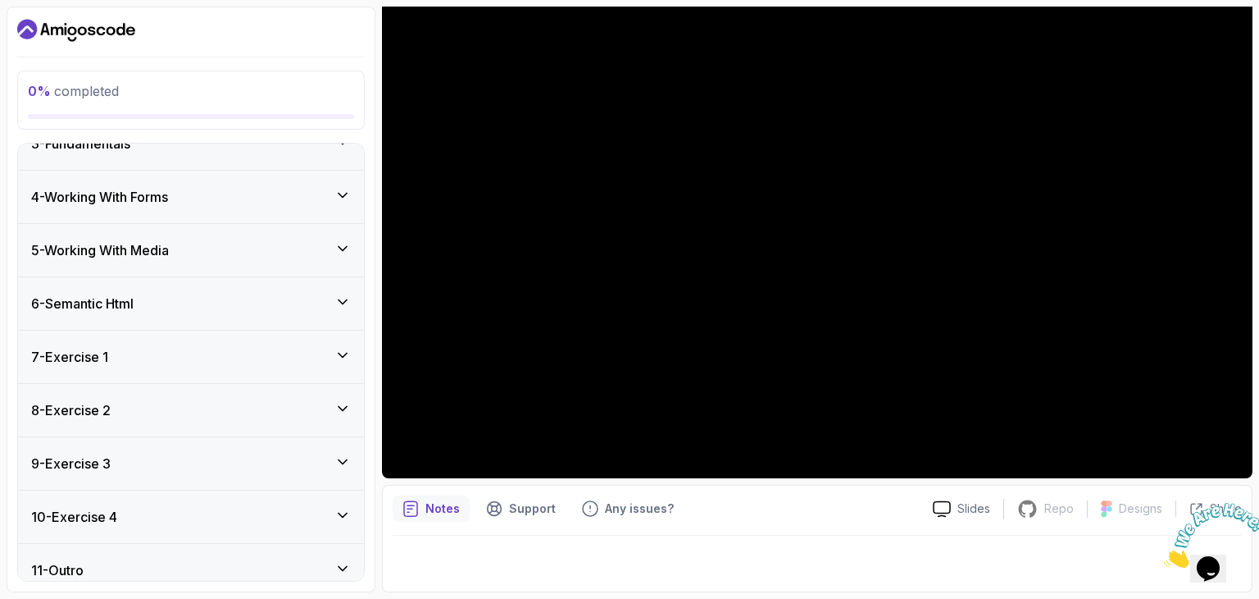
scroll to position [283, 0]
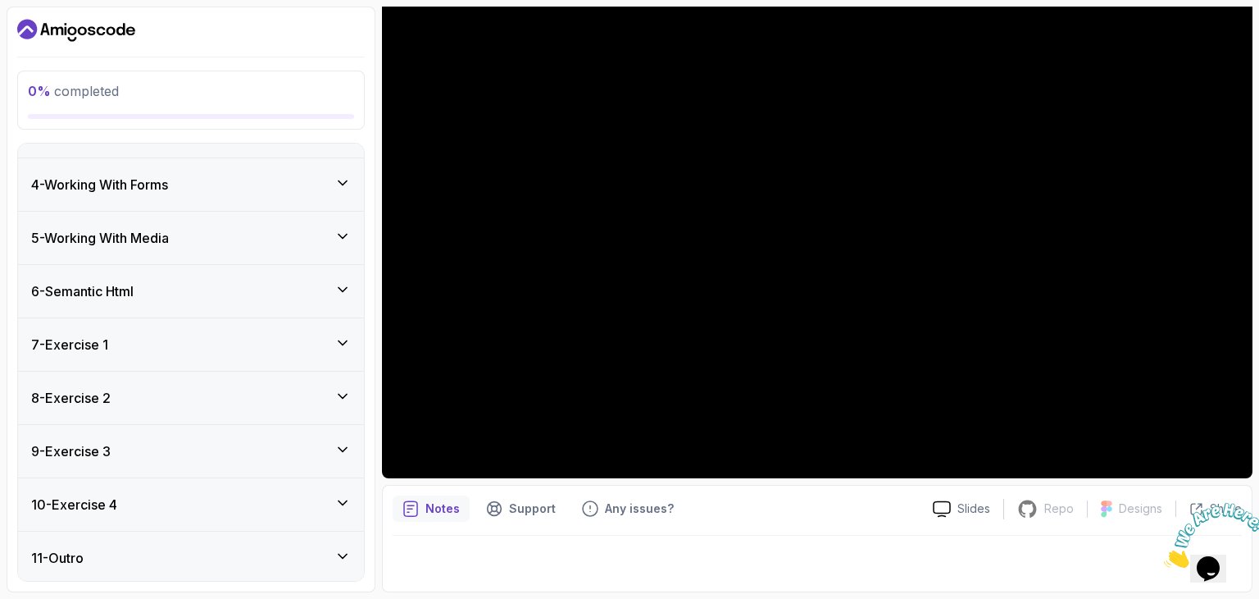
click at [312, 375] on div "8 - Exercise 2" at bounding box center [191, 397] width 346 height 52
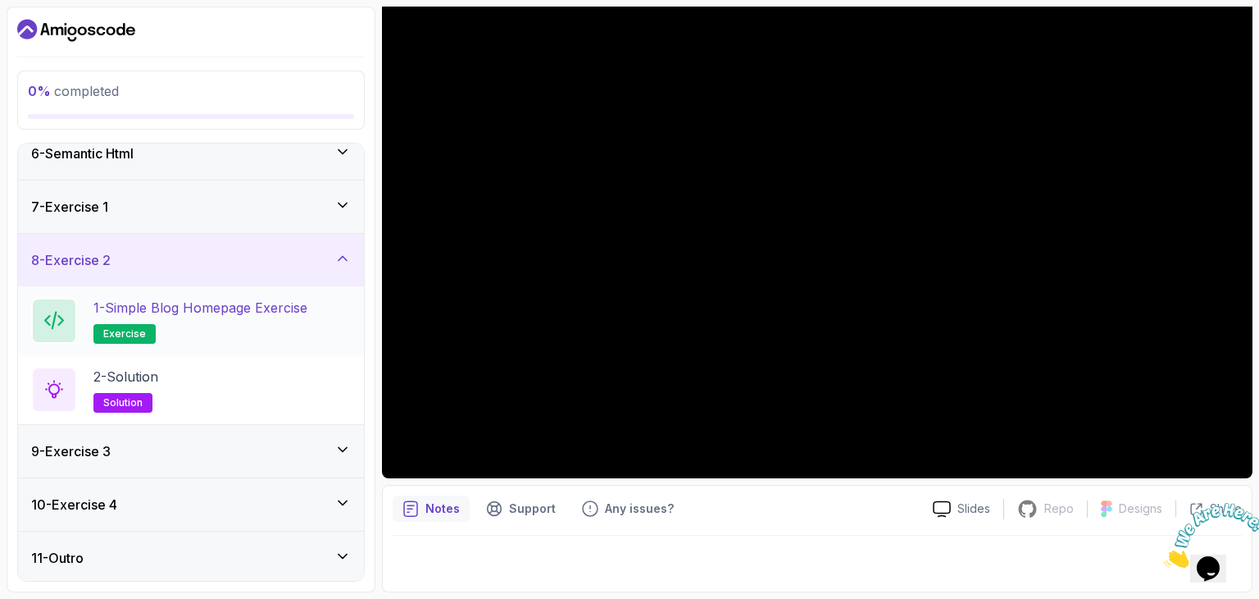
click at [276, 324] on h2 "1 - Simple Blog Homepage Exercise exercise" at bounding box center [200, 321] width 214 height 46
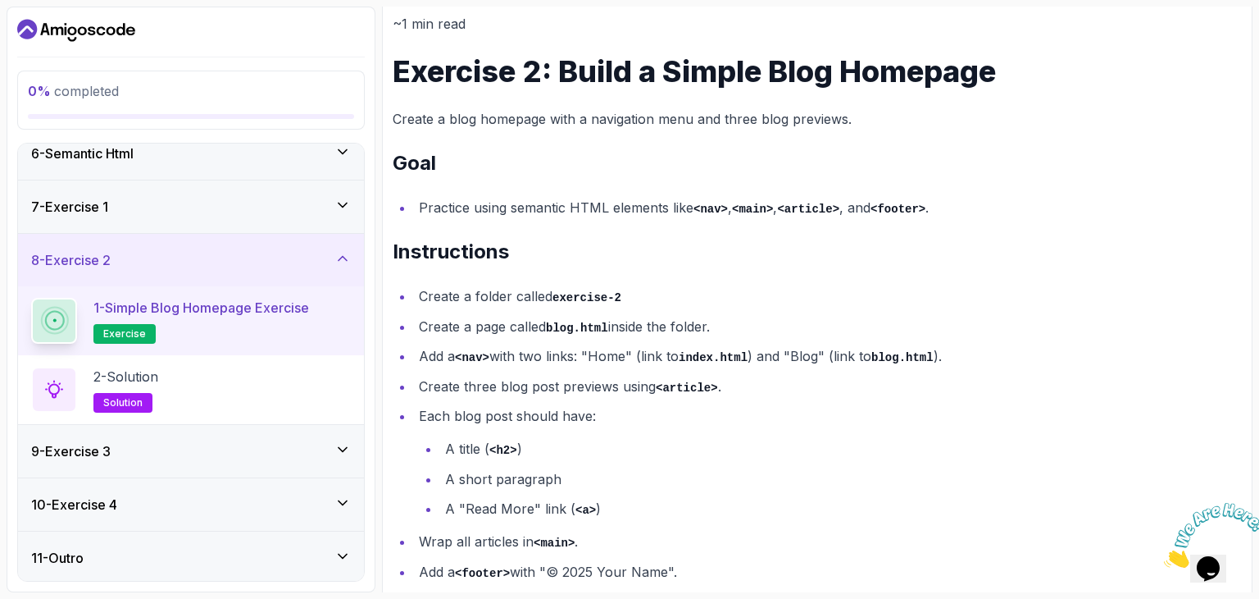
scroll to position [235, 0]
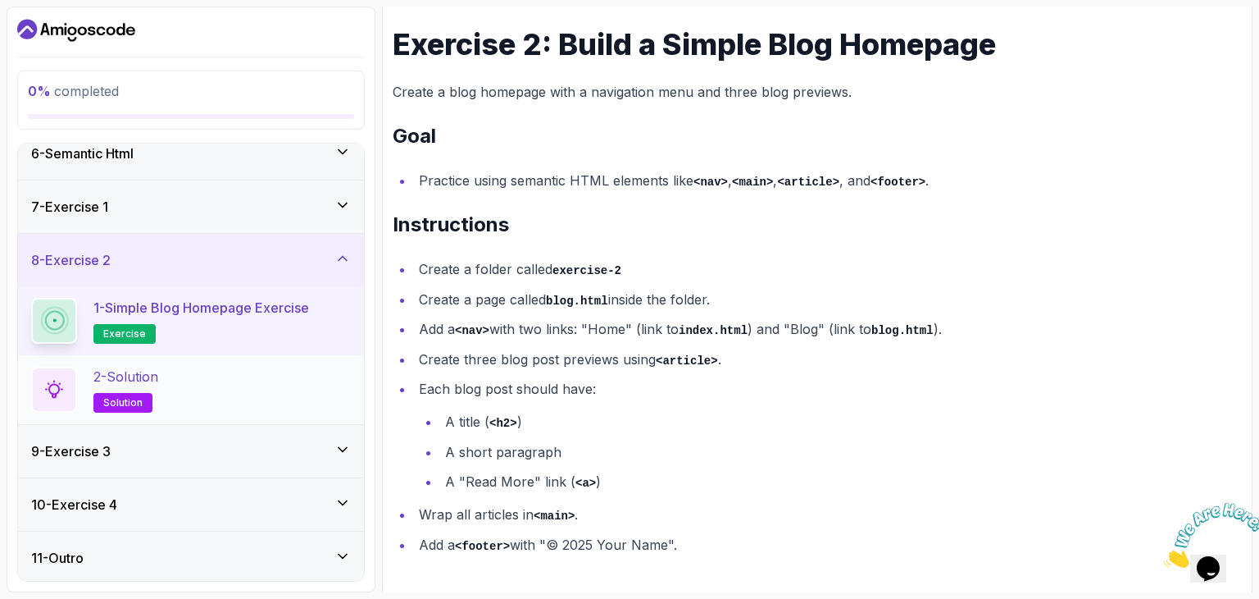
click at [238, 381] on div "2 - Solution solution" at bounding box center [191, 390] width 320 height 46
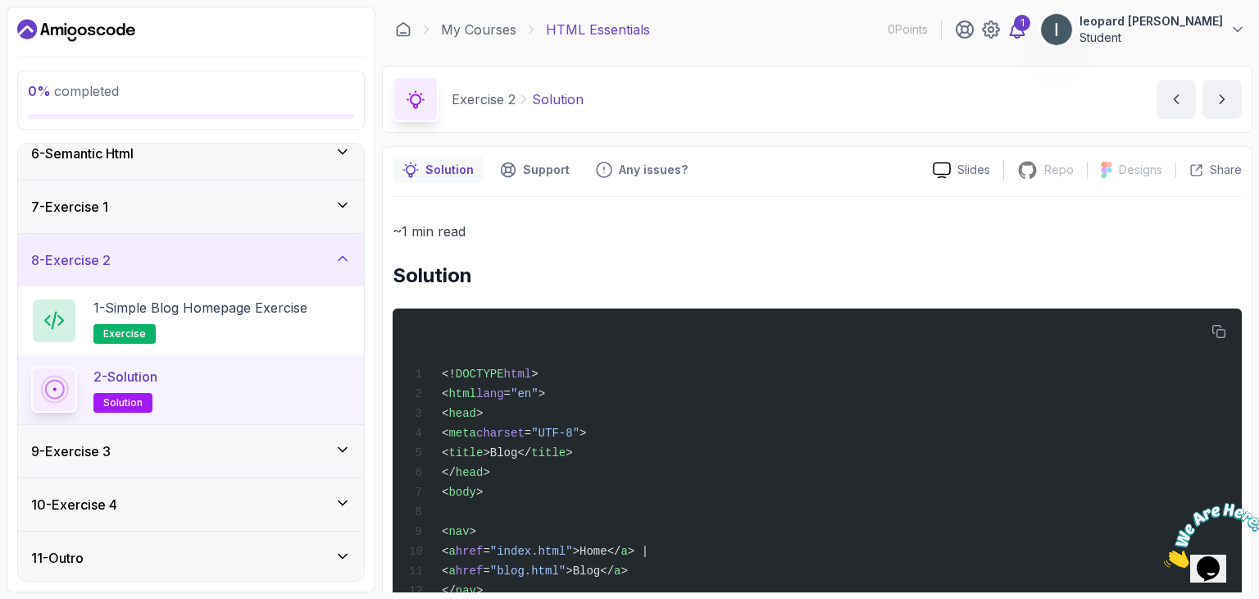
click at [1031, 28] on div "1" at bounding box center [1022, 23] width 16 height 16
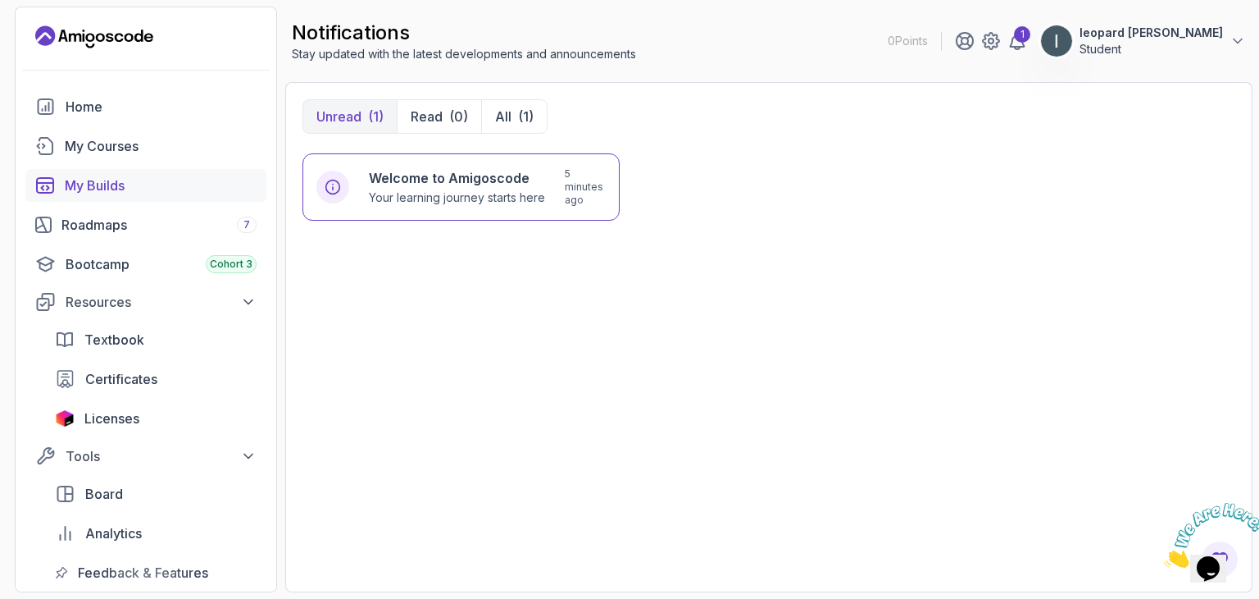
click at [112, 191] on div "My Builds" at bounding box center [161, 185] width 192 height 20
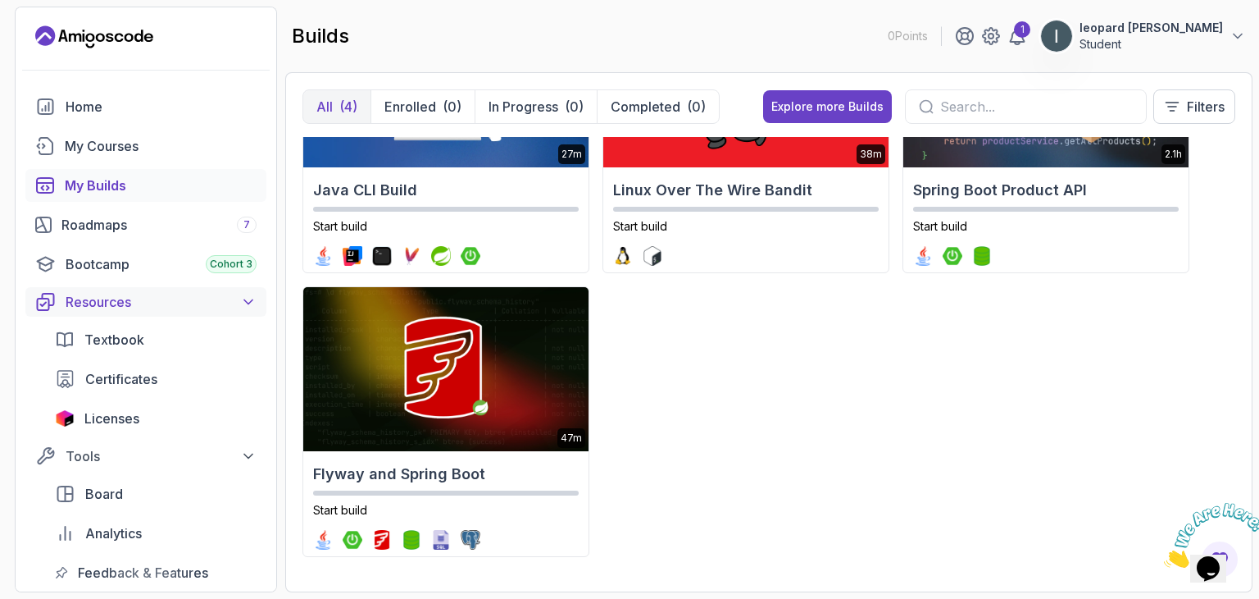
click at [266, 295] on button "Resources" at bounding box center [145, 302] width 241 height 30
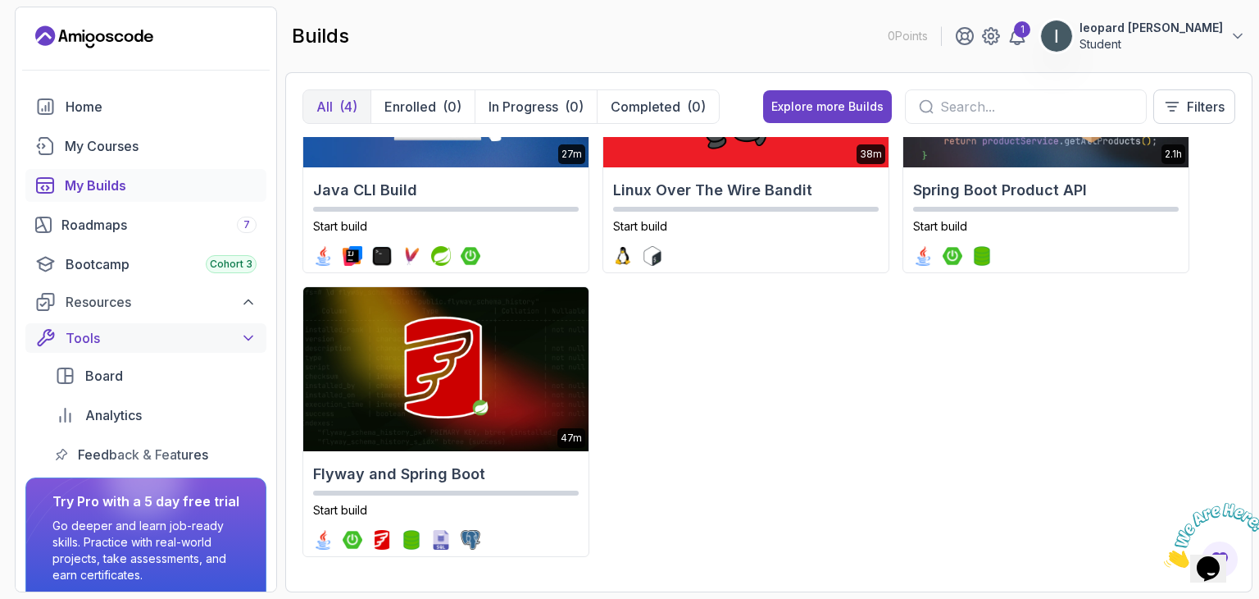
click at [255, 335] on icon at bounding box center [248, 338] width 16 height 16
